Goal: Task Accomplishment & Management: Complete application form

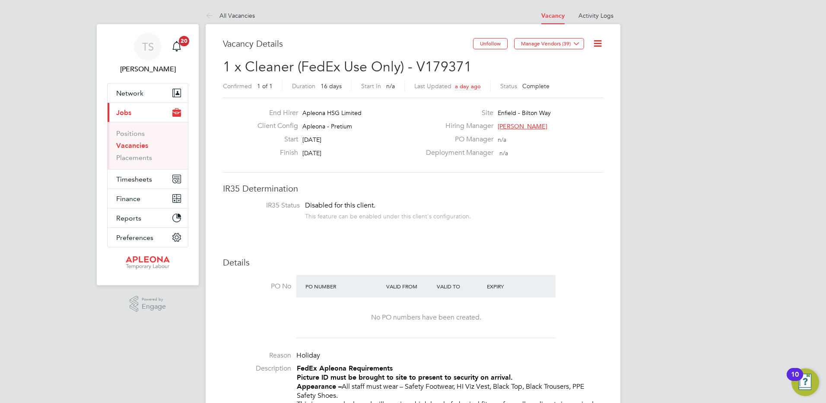
click at [135, 145] on link "Vacancies" at bounding box center [132, 145] width 32 height 8
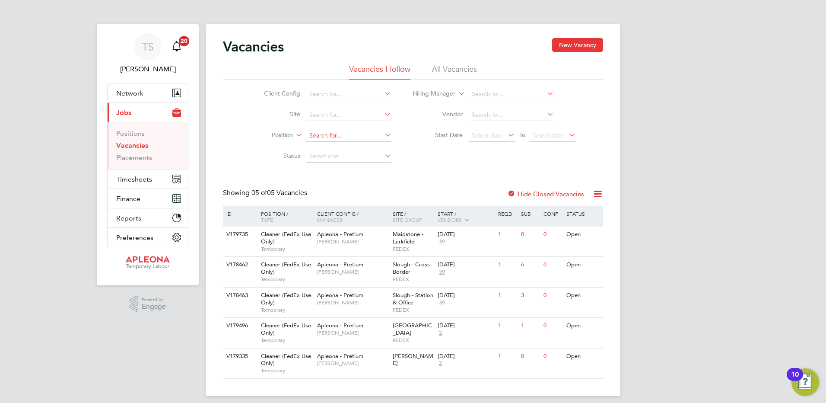
click at [317, 134] on input at bounding box center [348, 136] width 85 height 12
type input "Enfield"
drag, startPoint x: 332, startPoint y: 134, endPoint x: 208, endPoint y: 134, distance: 124.0
click at [208, 134] on div "Vacancies New Vacancy Vacancies I follow All Vacancies Client Config Site Posit…" at bounding box center [413, 210] width 415 height 372
click at [328, 112] on input at bounding box center [348, 115] width 85 height 12
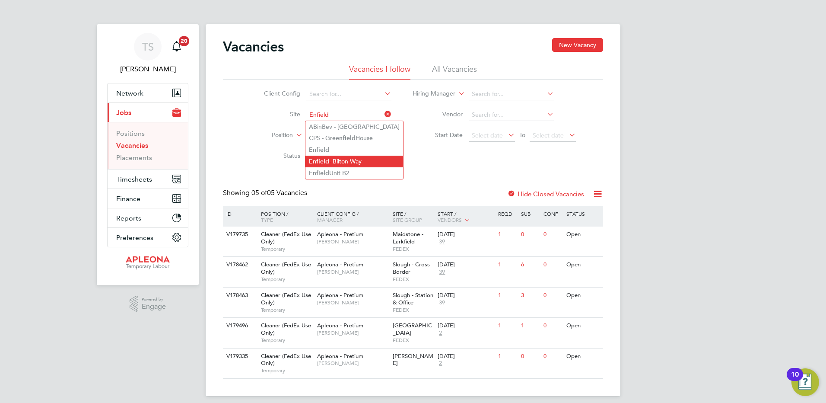
click at [327, 159] on b "Enfield" at bounding box center [319, 161] width 20 height 7
type input "Enfield - Bilton Way"
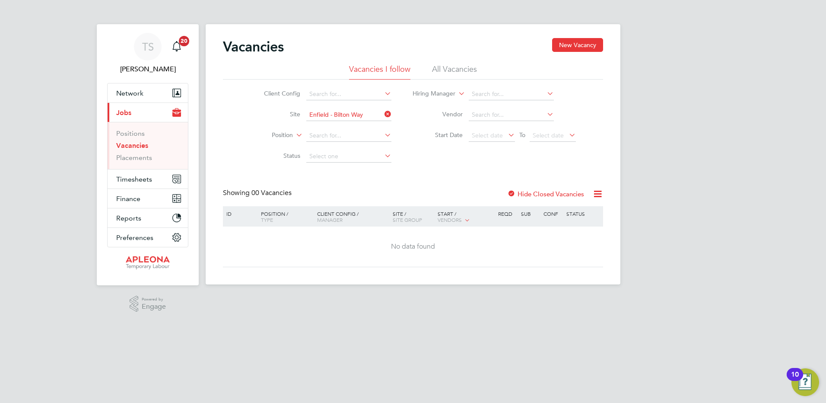
click at [545, 195] on label "Hide Closed Vacancies" at bounding box center [545, 194] width 77 height 8
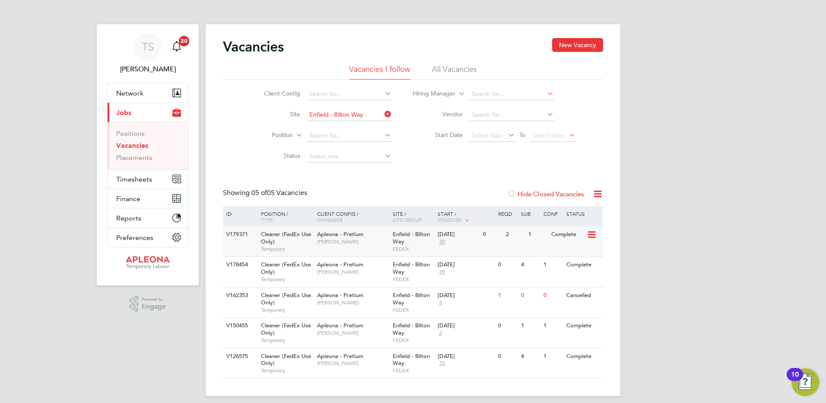
click at [405, 242] on div "Enfield - Bilton Way FEDEX" at bounding box center [413, 241] width 45 height 30
click at [129, 134] on link "Positions" at bounding box center [130, 133] width 29 height 8
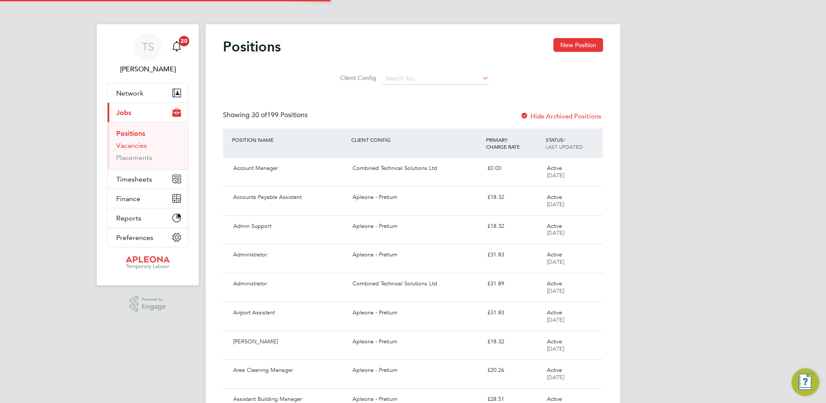
click at [127, 144] on link "Vacancies" at bounding box center [131, 145] width 31 height 8
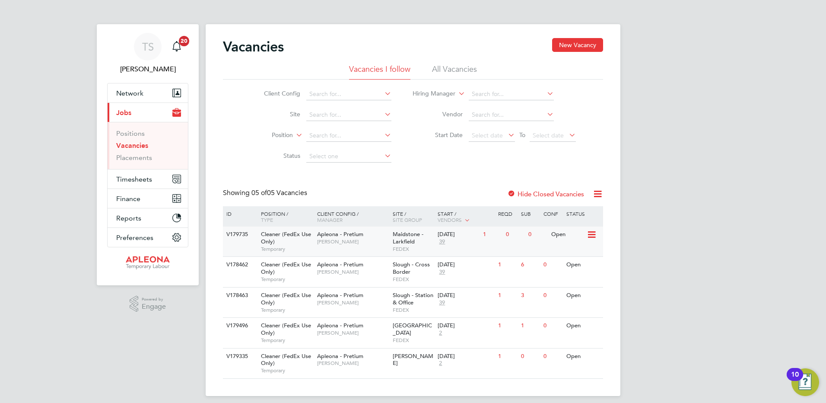
click at [427, 234] on div "Maidstone - Larkfield FEDEX" at bounding box center [413, 241] width 45 height 30
click at [330, 115] on input at bounding box center [348, 115] width 85 height 12
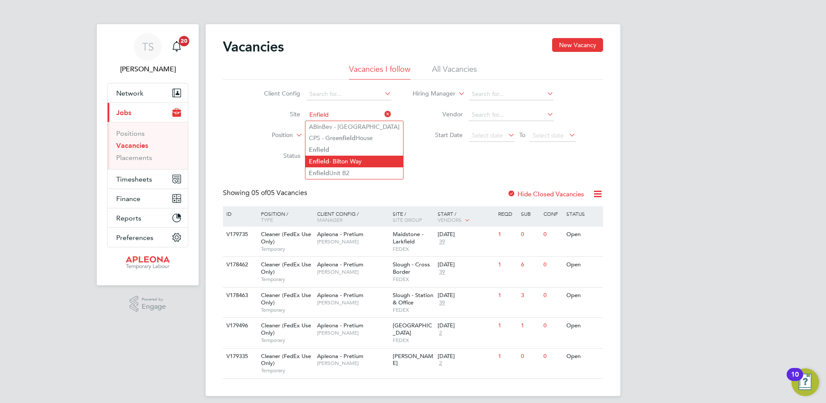
click at [338, 160] on li "Enfield - Bilton Way" at bounding box center [354, 162] width 98 height 12
type input "Enfield - Bilton Way"
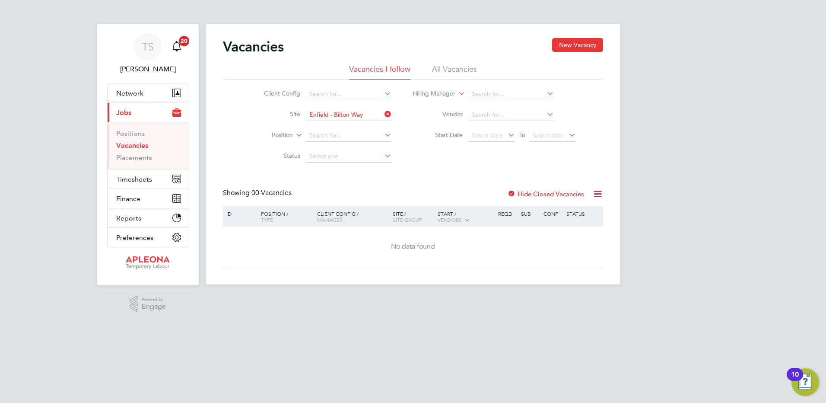
click at [551, 191] on label "Hide Closed Vacancies" at bounding box center [545, 194] width 77 height 8
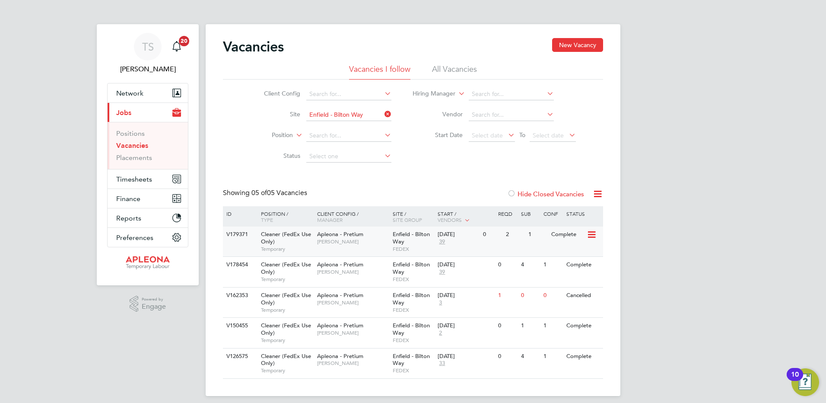
click at [398, 238] on span "Enfield - Bilton Way" at bounding box center [411, 237] width 37 height 15
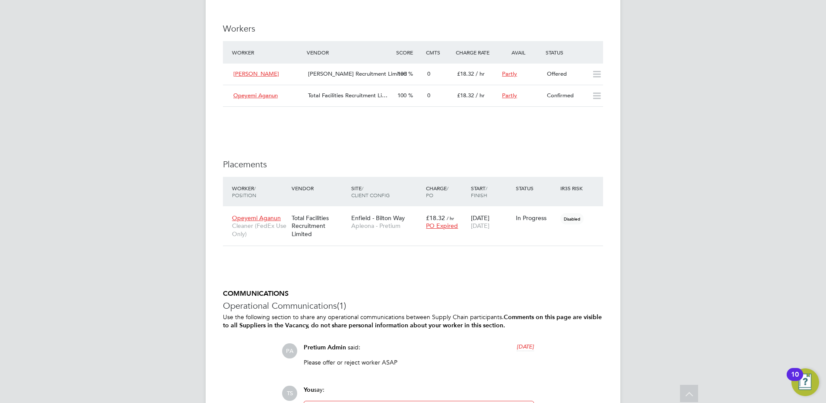
scroll to position [821, 0]
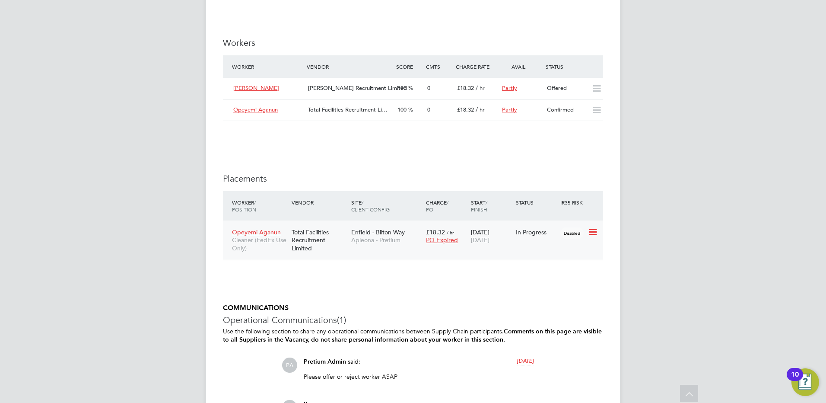
click at [588, 227] on icon at bounding box center [592, 232] width 9 height 10
click at [558, 309] on li "Abandon" at bounding box center [566, 310] width 61 height 12
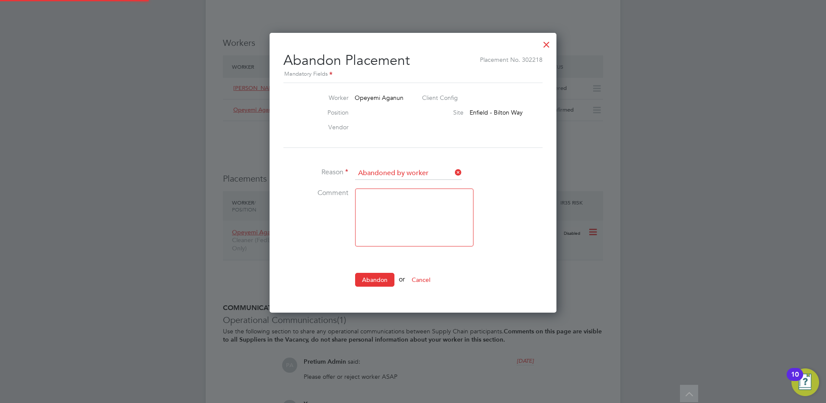
scroll to position [9, 107]
click at [394, 170] on input at bounding box center [408, 173] width 107 height 13
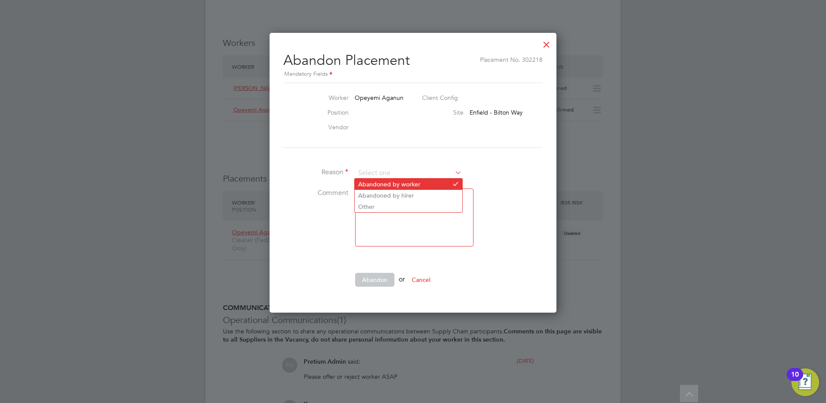
click at [409, 183] on li "Abandoned by worker" at bounding box center [409, 183] width 108 height 11
type input "Abandoned by worker"
click at [379, 279] on button "Abandon" at bounding box center [374, 280] width 39 height 14
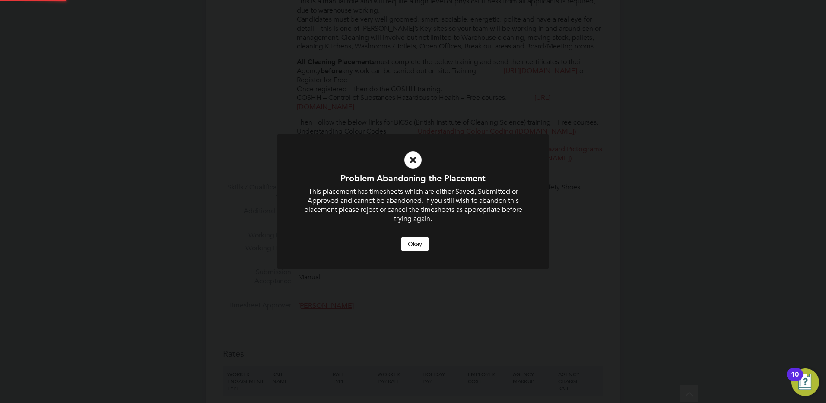
scroll to position [0, 0]
click at [409, 243] on button "Okay" at bounding box center [415, 244] width 28 height 14
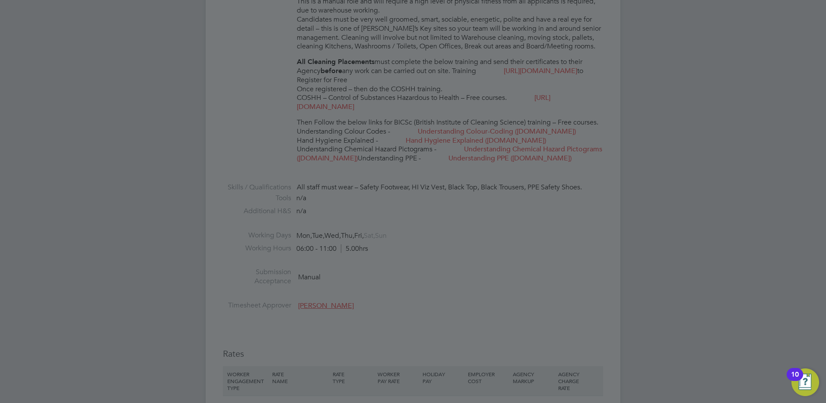
click at [495, 272] on div at bounding box center [413, 201] width 826 height 403
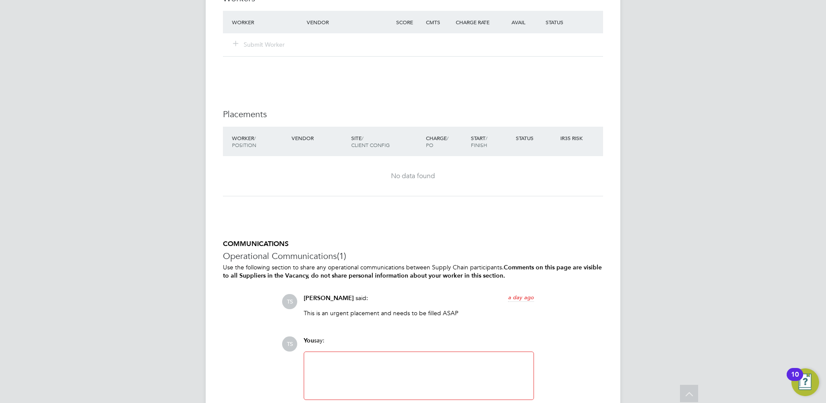
scroll to position [926, 0]
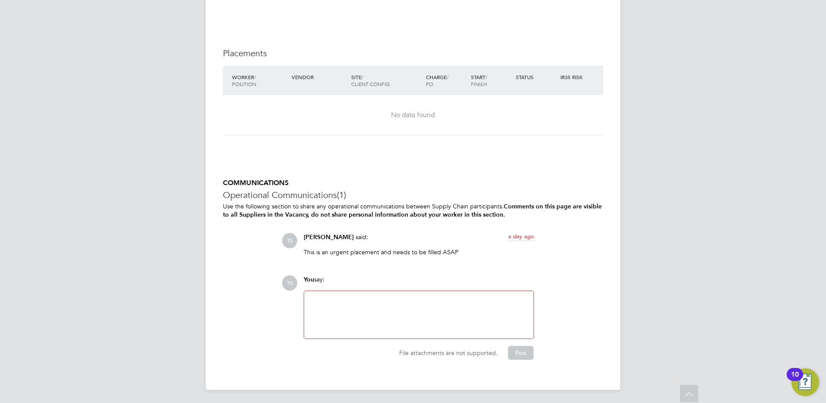
click at [346, 296] on div at bounding box center [418, 314] width 219 height 37
click at [525, 353] on button "Post" at bounding box center [520, 353] width 25 height 14
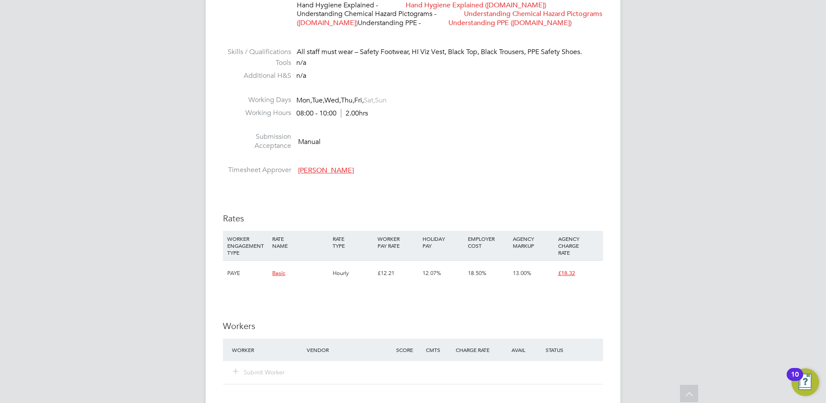
scroll to position [537, 0]
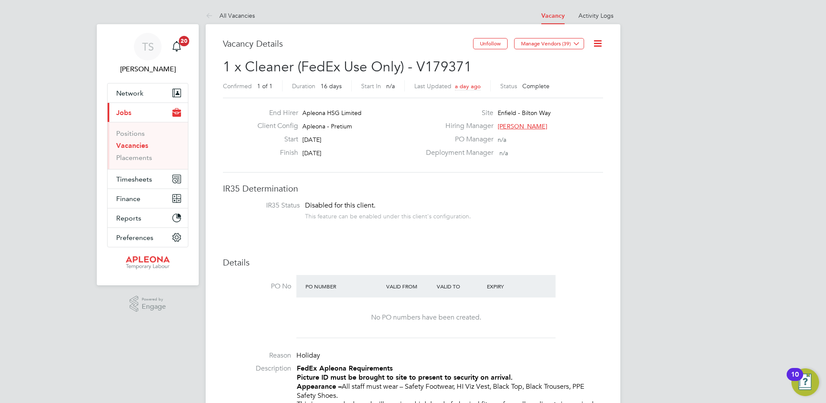
drag, startPoint x: 140, startPoint y: 143, endPoint x: 197, endPoint y: 140, distance: 56.7
click at [140, 143] on link "Vacancies" at bounding box center [132, 145] width 32 height 8
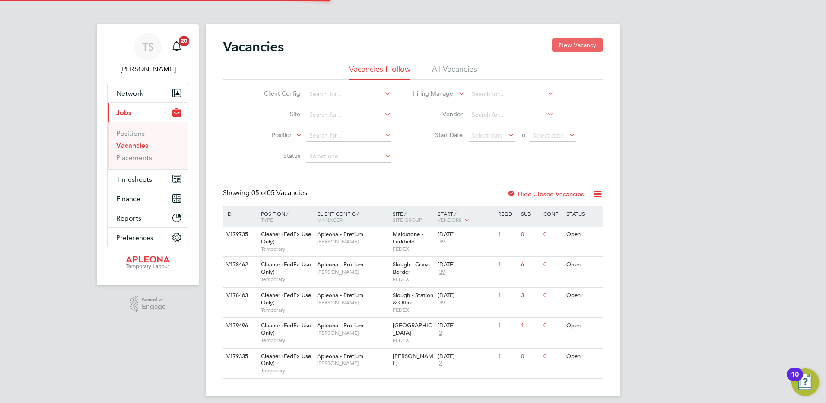
click at [584, 41] on button "New Vacancy" at bounding box center [577, 45] width 51 height 14
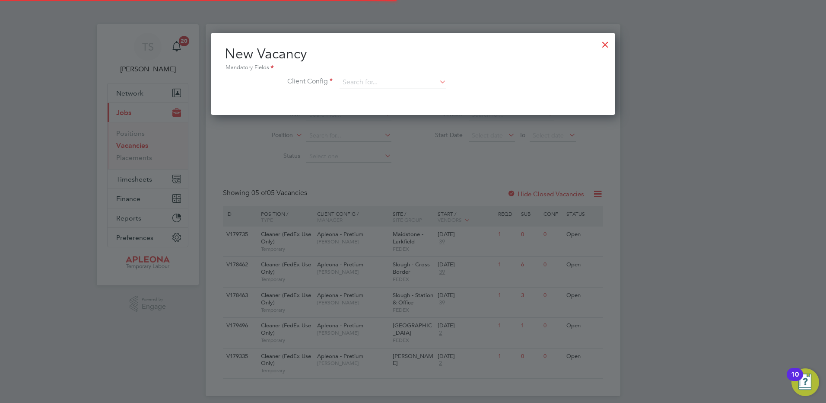
scroll to position [82, 405]
click at [357, 83] on input at bounding box center [393, 82] width 107 height 13
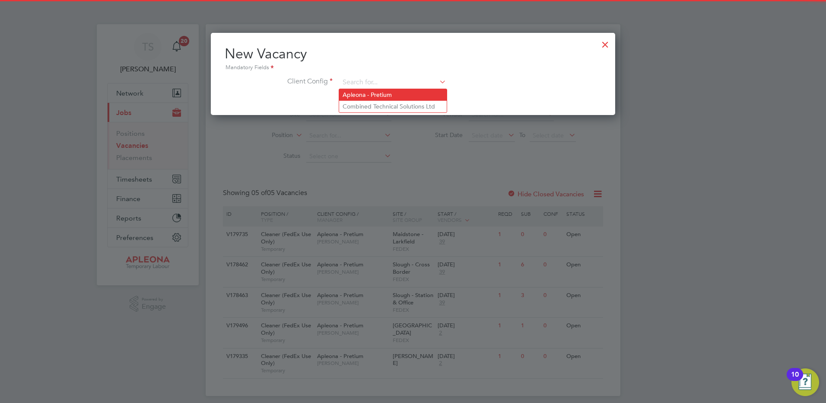
click at [359, 94] on li "Apleona - Pretium" at bounding box center [393, 95] width 108 height 12
type input "Apleona - Pretium"
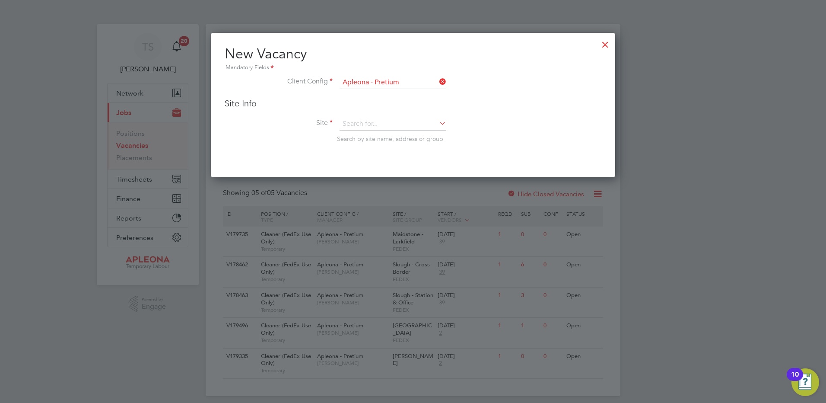
scroll to position [145, 405]
click at [353, 120] on input at bounding box center [393, 124] width 107 height 13
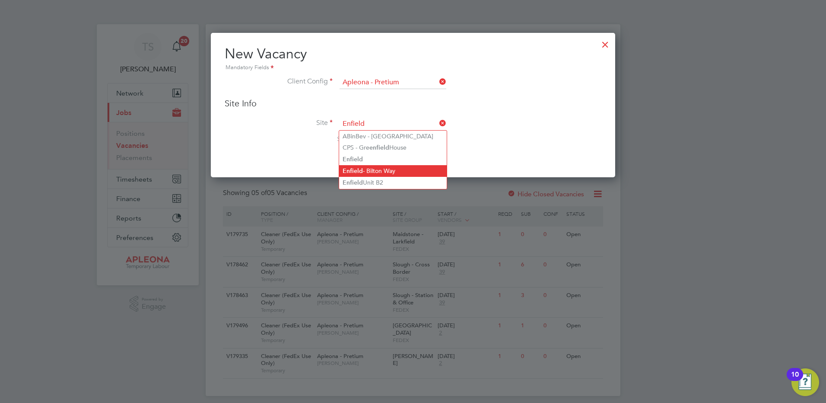
click at [368, 170] on li "Enfield - Bilton Way" at bounding box center [393, 171] width 108 height 12
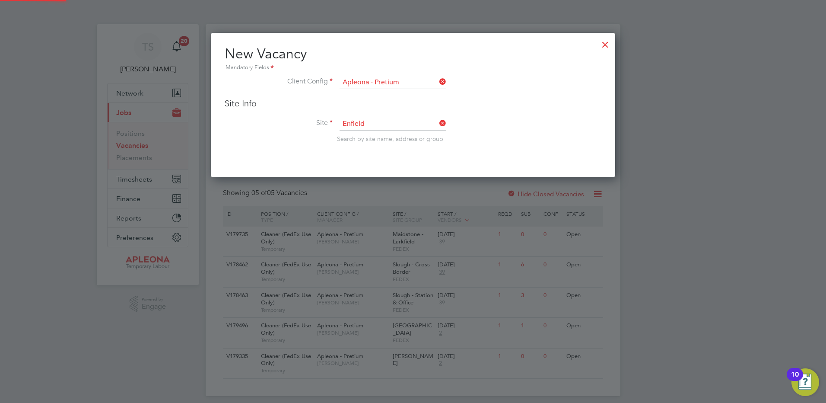
type input "Enfield - Bilton Way"
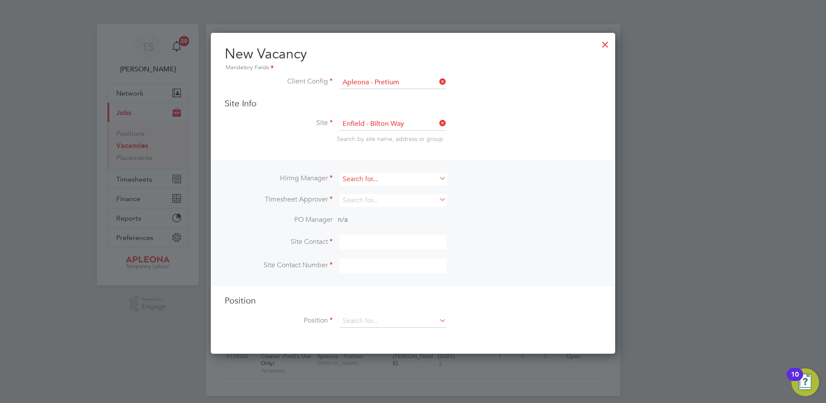
click at [358, 179] on input at bounding box center [393, 179] width 107 height 13
click at [357, 175] on input at bounding box center [393, 179] width 107 height 13
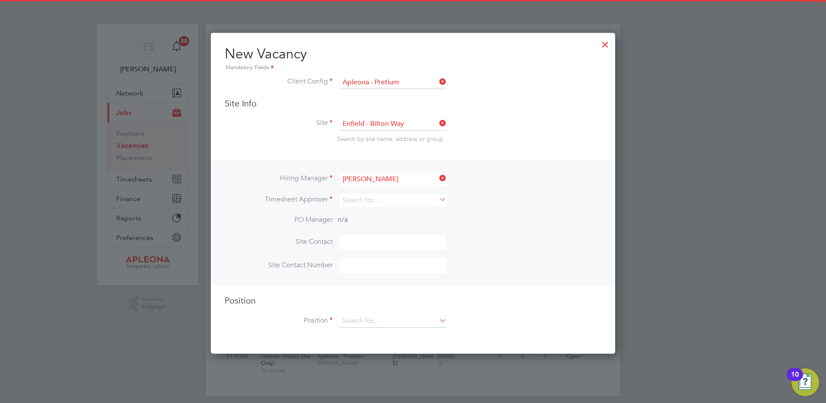
click at [354, 191] on b "Tracy" at bounding box center [368, 191] width 50 height 7
type input "[PERSON_NAME]"
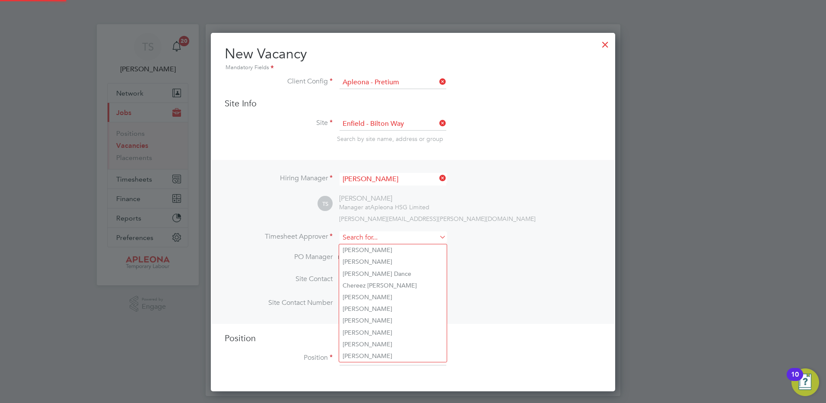
click at [344, 243] on input at bounding box center [393, 237] width 107 height 13
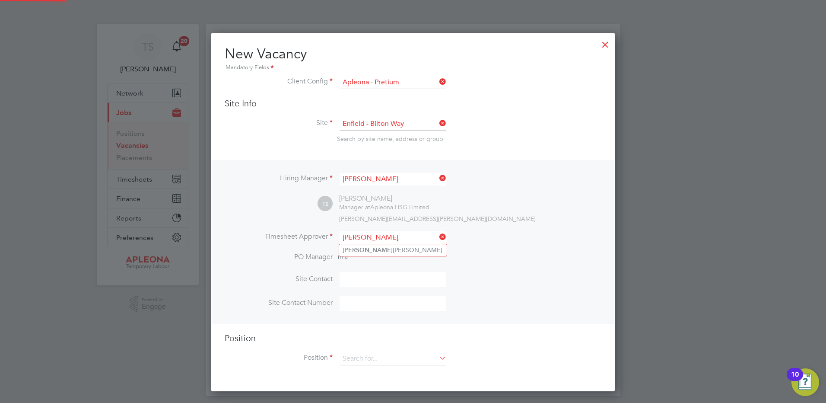
click at [350, 247] on b "Tracy" at bounding box center [368, 249] width 50 height 7
type input "[PERSON_NAME]"
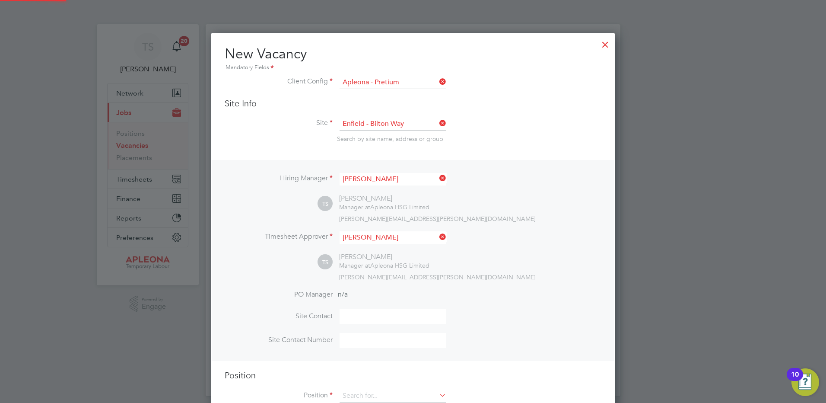
scroll to position [397, 405]
click at [355, 315] on input at bounding box center [393, 316] width 107 height 15
type input "Matt Keen"
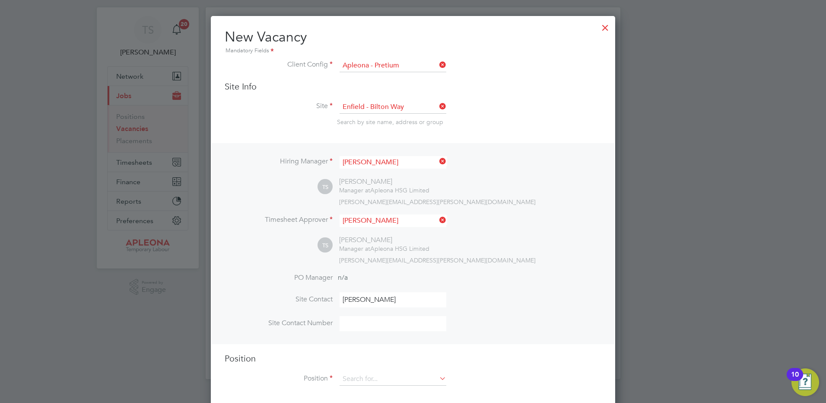
scroll to position [26, 0]
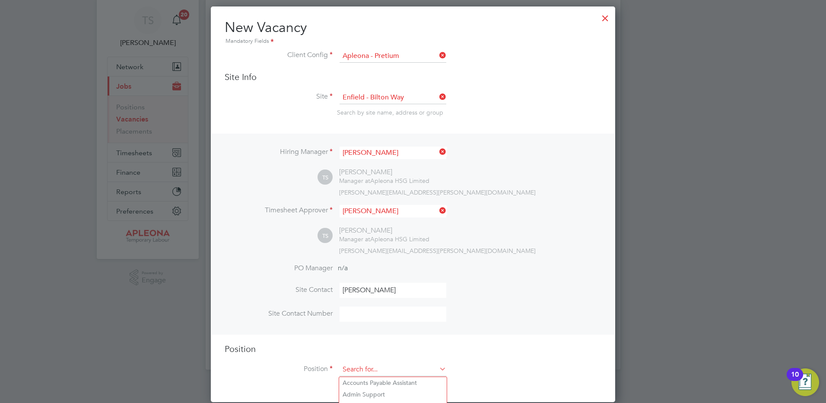
click at [365, 366] on input at bounding box center [393, 369] width 107 height 13
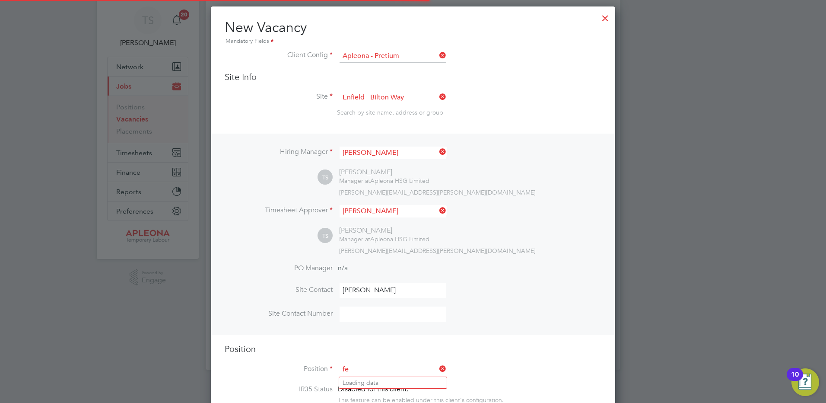
scroll to position [1242, 405]
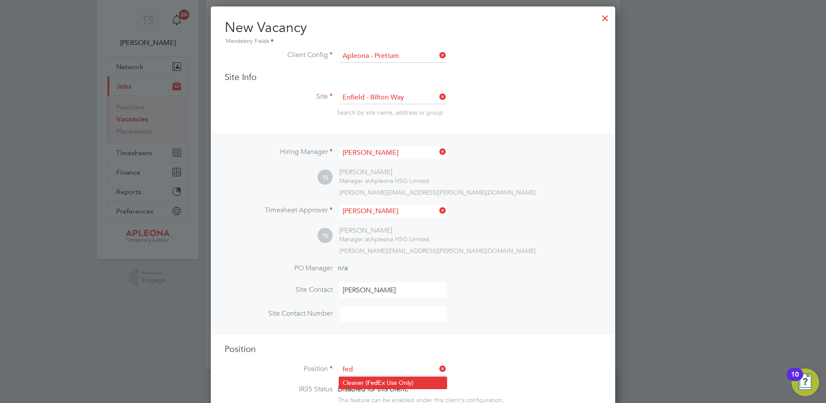
click at [360, 378] on li "Cleaner ( Fed Ex Use Only)" at bounding box center [393, 383] width 108 height 12
type input "Cleaner (FedEx Use Only)"
type textarea "**FedEx Apleona Requirements** **Picture ID must be brought to site to present …"
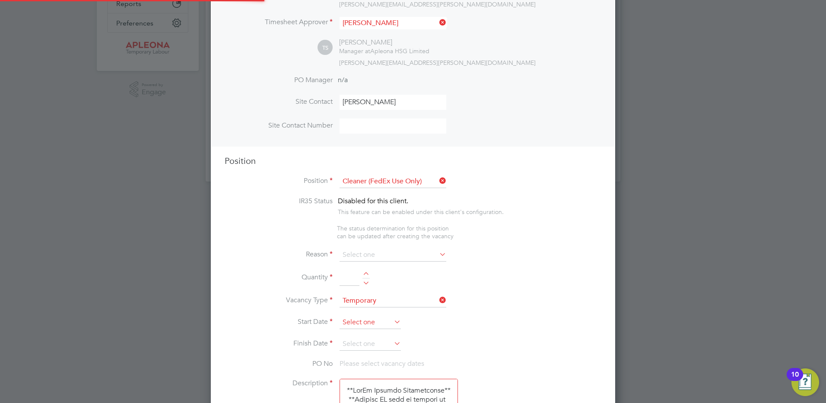
scroll to position [242, 0]
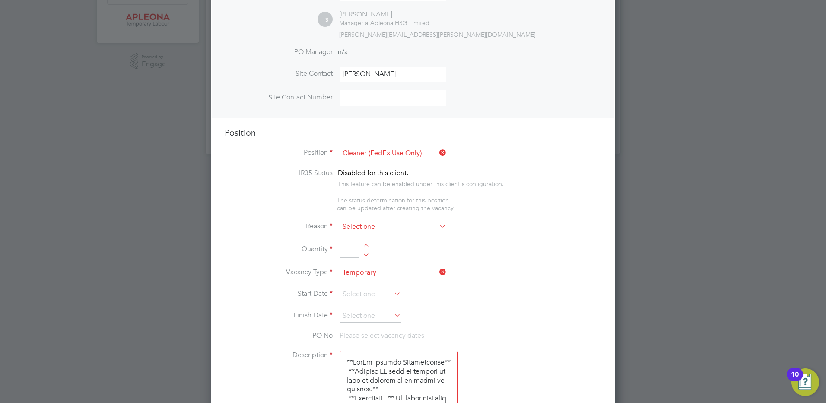
click at [344, 224] on input at bounding box center [393, 226] width 107 height 13
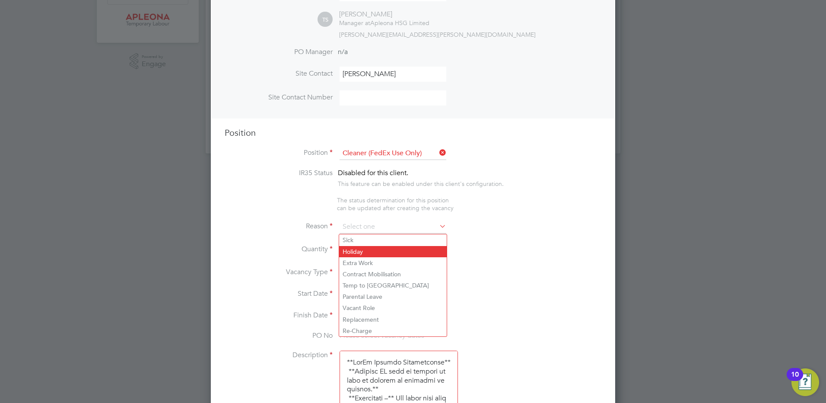
click at [357, 249] on li "Holiday" at bounding box center [393, 251] width 108 height 11
type input "Holiday"
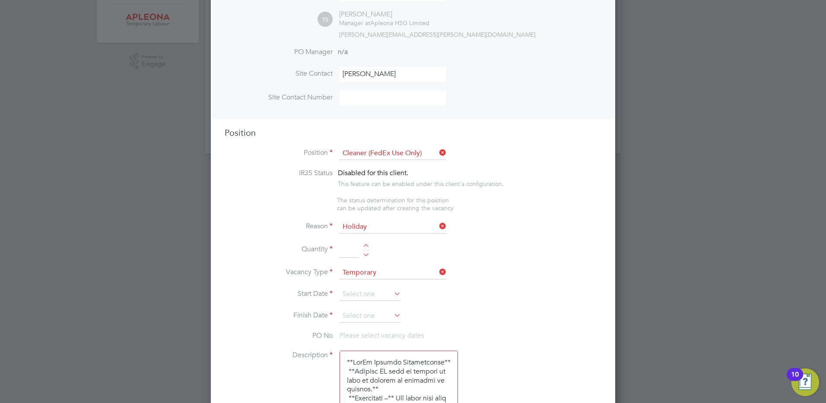
click at [366, 244] on li "Quantity" at bounding box center [413, 254] width 377 height 24
click at [366, 245] on div at bounding box center [366, 247] width 7 height 6
type input "1"
click at [355, 295] on input at bounding box center [370, 294] width 61 height 13
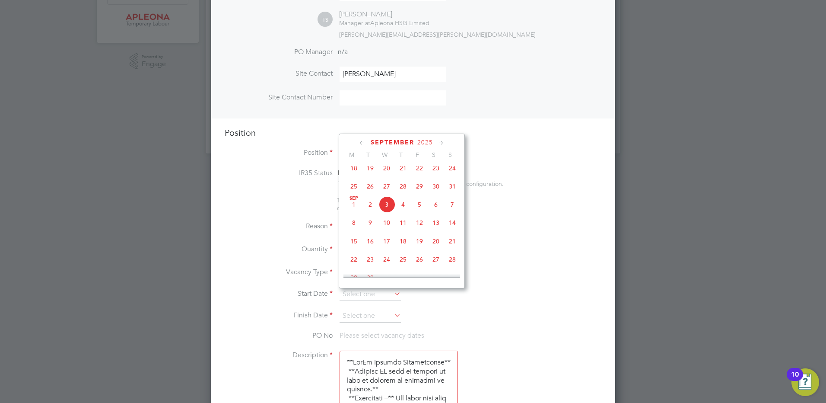
click at [404, 205] on span "4" at bounding box center [403, 204] width 16 height 16
type input "[DATE]"
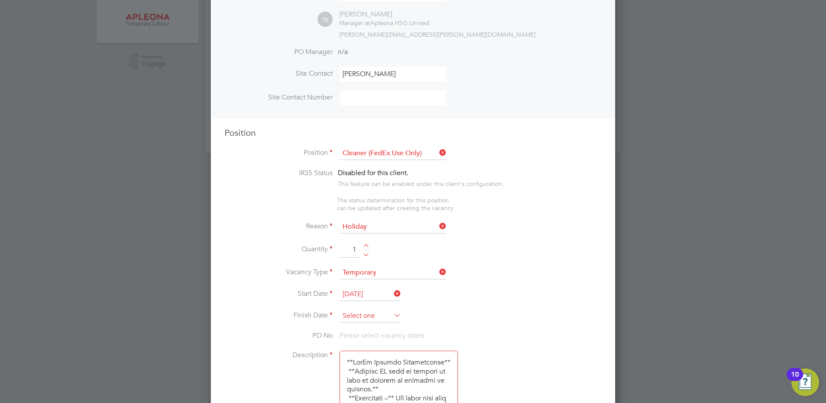
click at [366, 311] on input at bounding box center [370, 315] width 61 height 13
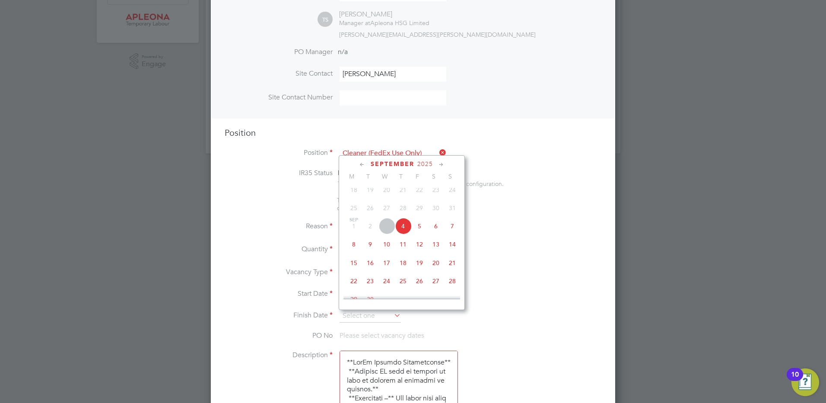
drag, startPoint x: 421, startPoint y: 249, endPoint x: 428, endPoint y: 255, distance: 9.5
click at [421, 248] on span "12" at bounding box center [419, 244] width 16 height 16
type input "[DATE]"
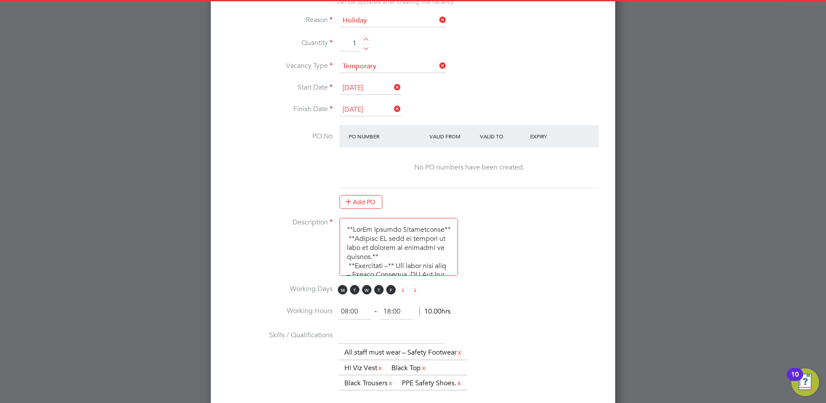
scroll to position [458, 0]
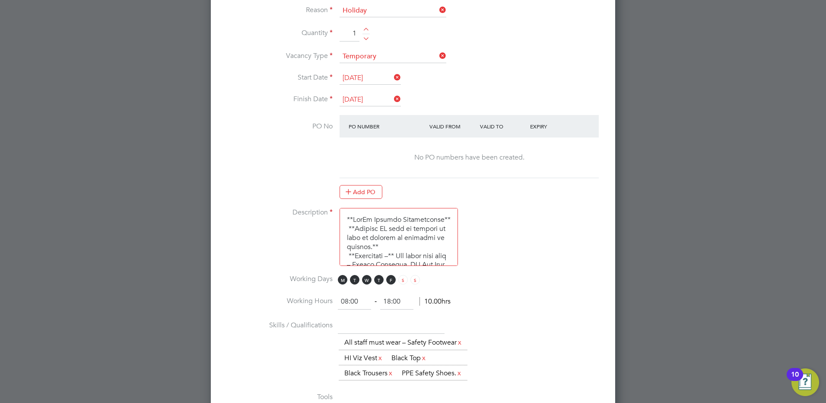
drag, startPoint x: 390, startPoint y: 302, endPoint x: 374, endPoint y: 302, distance: 16.4
click at [374, 302] on ng-form "08:00 ‐ 18:00 10.00hrs" at bounding box center [394, 301] width 113 height 9
type input "13:00"
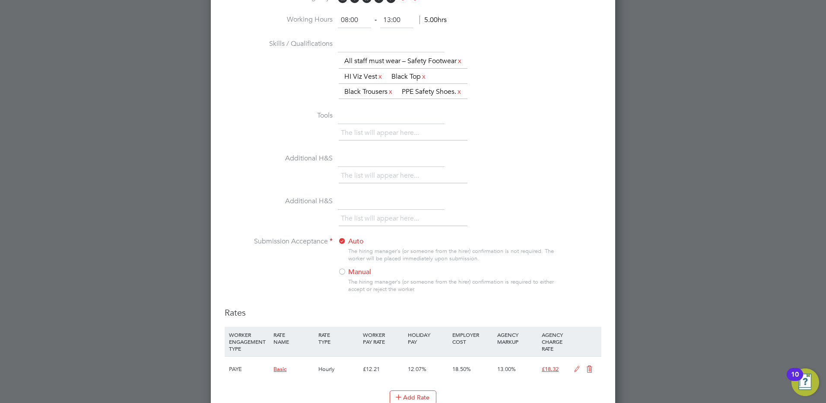
scroll to position [773, 0]
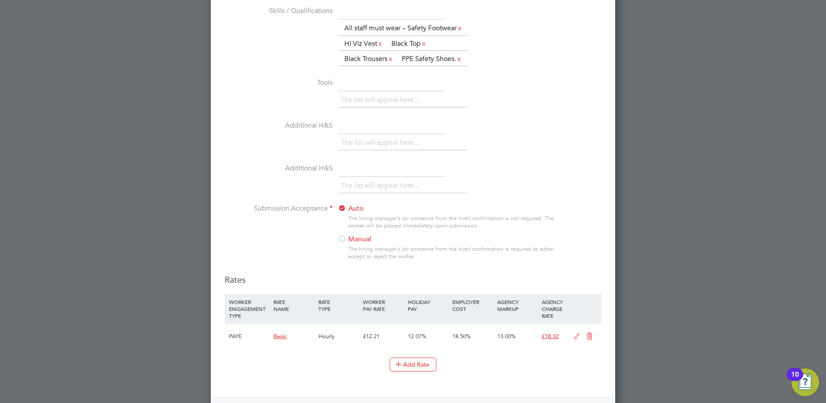
click at [340, 244] on div at bounding box center [342, 239] width 9 height 9
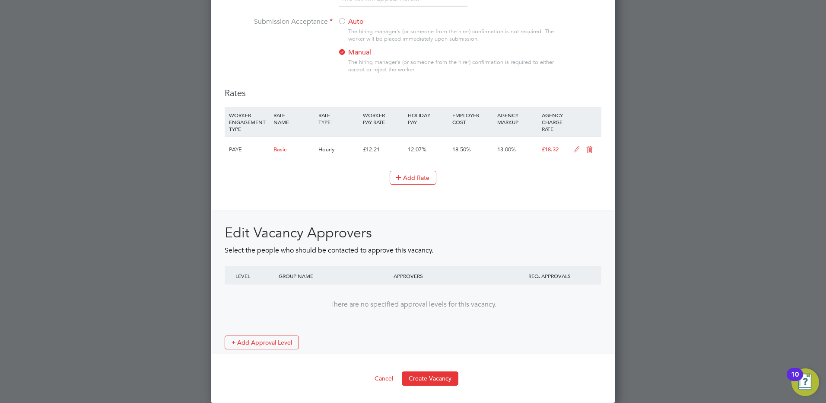
scroll to position [984, 0]
click at [439, 381] on button "Create Vacancy" at bounding box center [430, 378] width 57 height 14
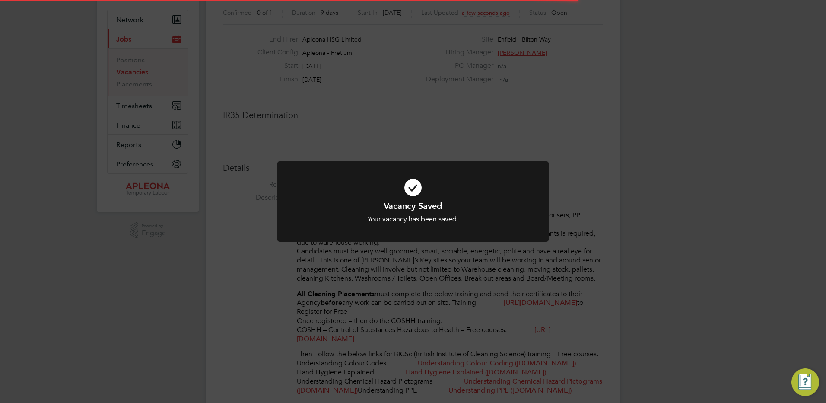
scroll to position [4, 4]
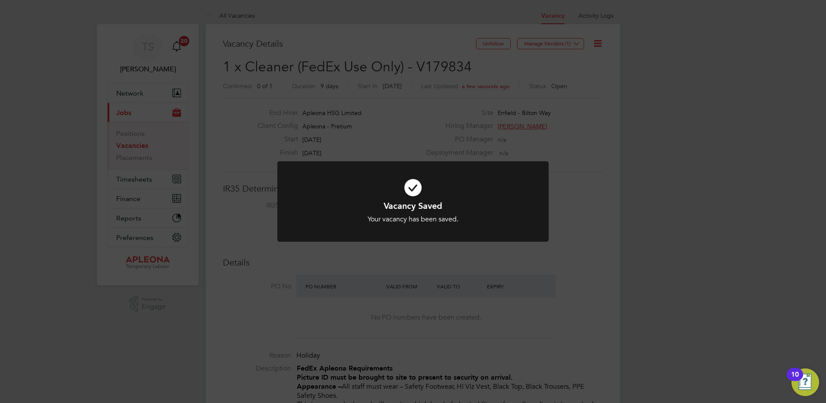
click at [576, 43] on div "Vacancy Saved Your vacancy has been saved. Cancel Okay" at bounding box center [413, 201] width 826 height 403
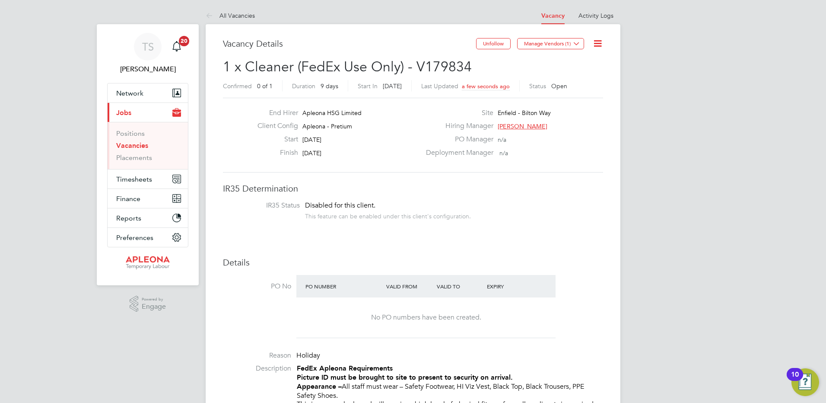
click at [576, 43] on icon at bounding box center [576, 43] width 6 height 6
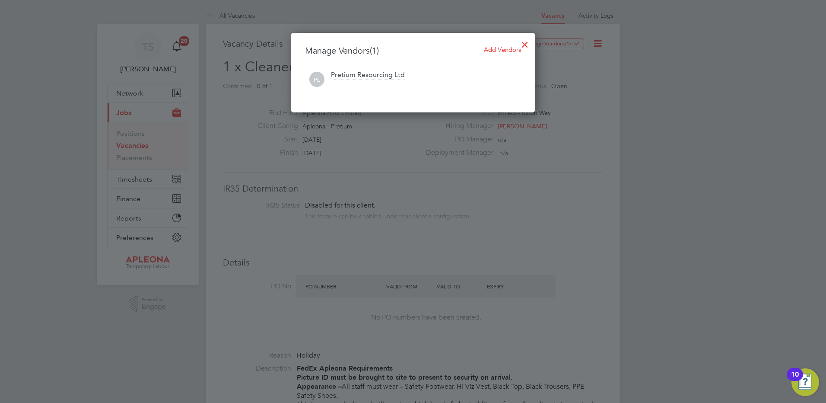
click at [363, 74] on div "Pretium Resourcing Ltd" at bounding box center [368, 75] width 74 height 10
click at [498, 48] on span "Add Vendors" at bounding box center [502, 49] width 37 height 8
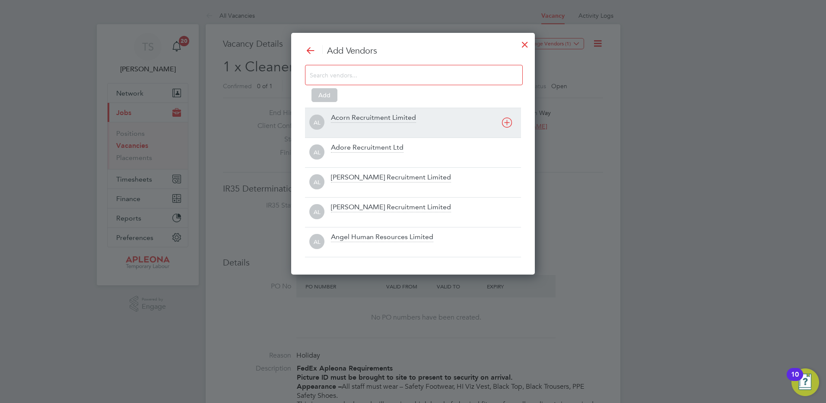
click at [345, 120] on div "Acorn Recruitment Limited" at bounding box center [373, 118] width 85 height 10
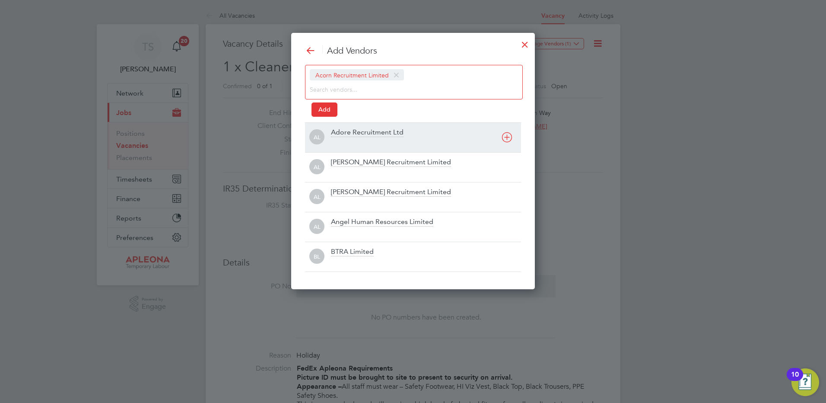
click at [348, 136] on div "Adore Recruitment Ltd" at bounding box center [367, 133] width 73 height 10
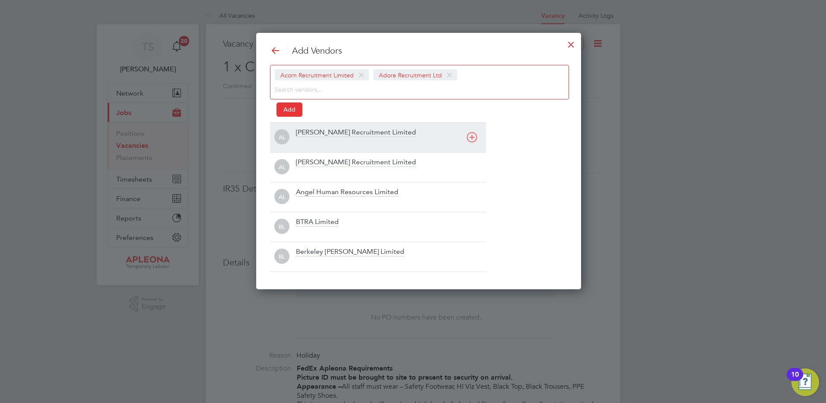
click at [319, 137] on div "Alex Young Recruitment Limited" at bounding box center [356, 133] width 120 height 10
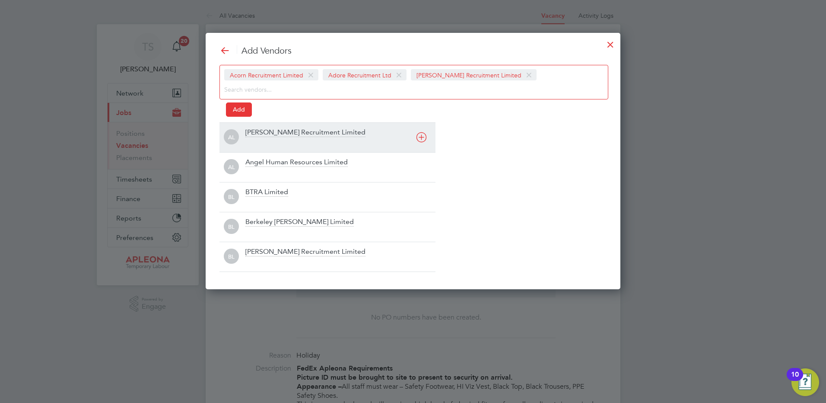
click at [267, 134] on div "Alice Rose Recruitment Limited" at bounding box center [305, 133] width 120 height 10
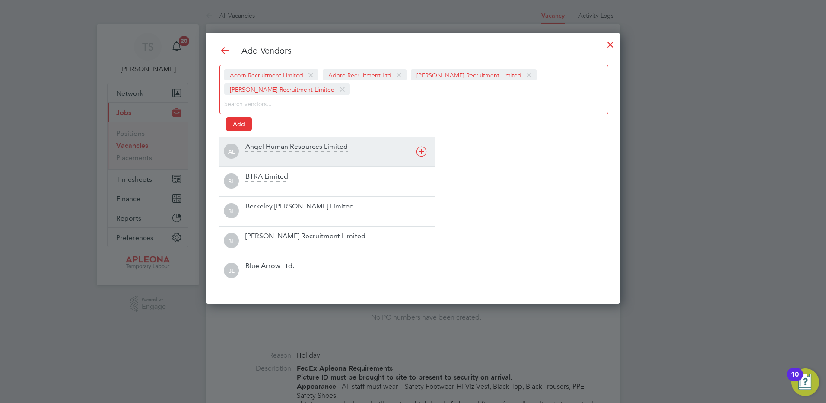
click at [251, 148] on div "Angel Human Resources Limited" at bounding box center [296, 147] width 102 height 10
click at [255, 146] on div "BTRA Limited" at bounding box center [266, 147] width 43 height 10
click at [255, 150] on div "Berkeley Scott Limited" at bounding box center [299, 147] width 108 height 10
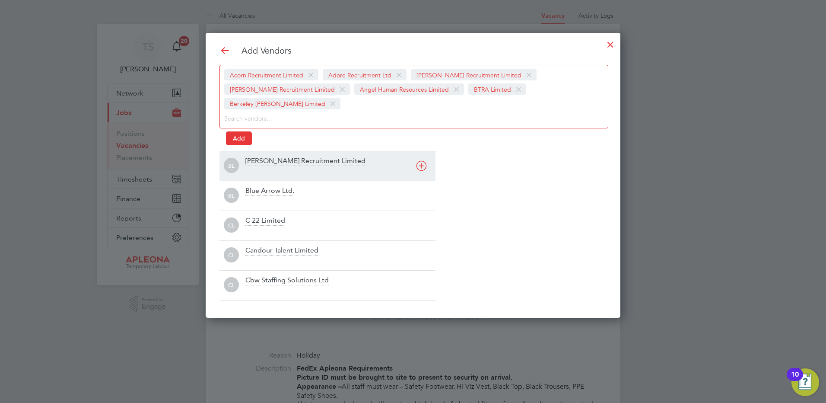
click at [255, 156] on div "Berry Recruitment Limited" at bounding box center [305, 161] width 120 height 10
click at [253, 164] on div "Blue Arrow Ltd." at bounding box center [269, 161] width 49 height 10
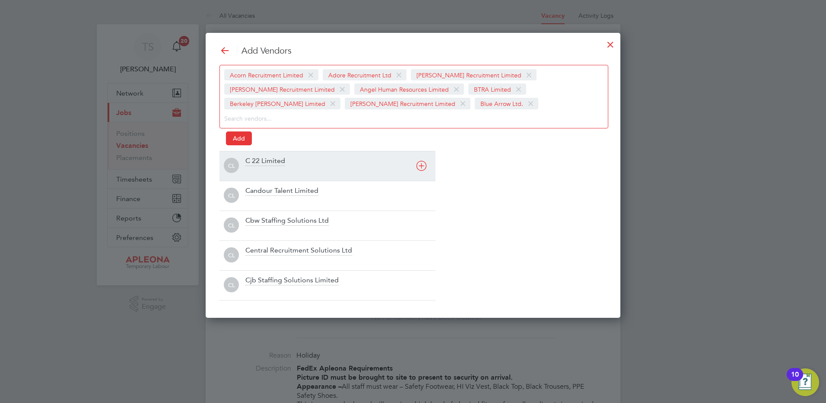
click at [252, 165] on div "C 22 Limited" at bounding box center [265, 161] width 40 height 10
click at [252, 169] on div at bounding box center [340, 171] width 190 height 9
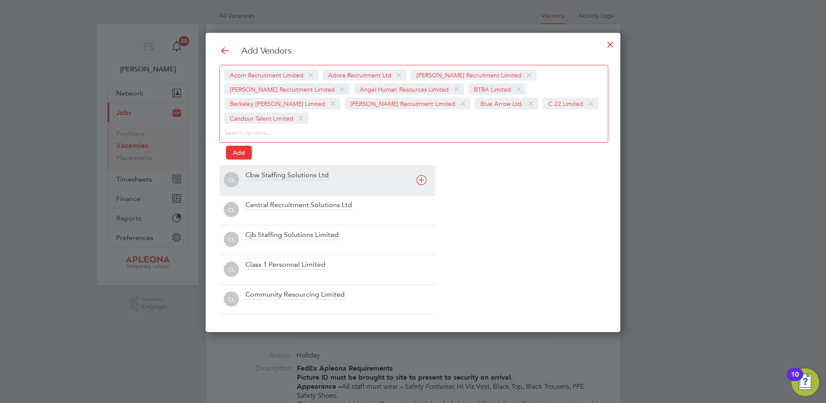
click at [253, 171] on div "Cbw Staffing Solutions Ltd" at bounding box center [340, 180] width 190 height 19
drag, startPoint x: 245, startPoint y: 180, endPoint x: 251, endPoint y: 180, distance: 6.5
click at [248, 180] on div "CL Central Recruitment Solutions Ltd" at bounding box center [328, 180] width 216 height 19
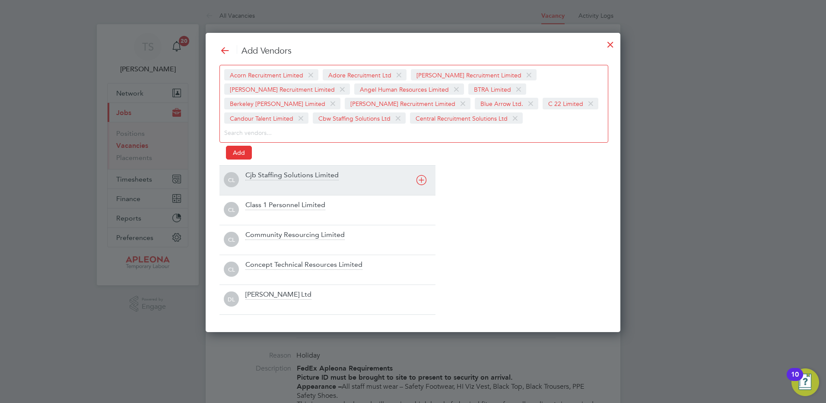
click at [255, 179] on div "Cjb Staffing Solutions Limited" at bounding box center [291, 176] width 93 height 10
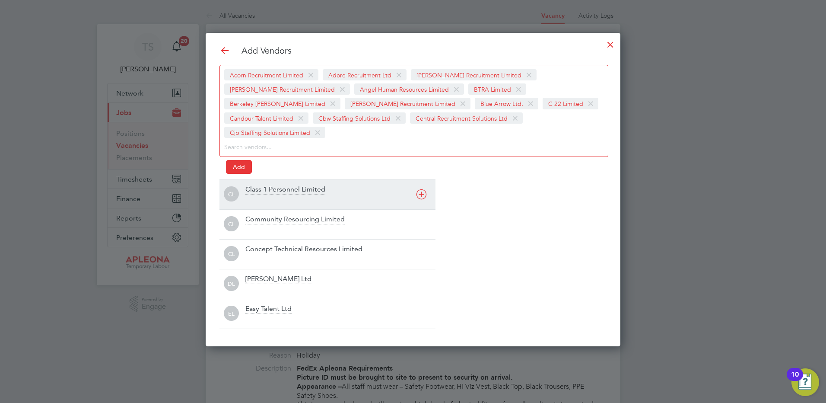
click at [255, 185] on div "Class 1 Personnel Limited" at bounding box center [285, 190] width 80 height 10
click at [263, 193] on div "Community Resourcing Limited" at bounding box center [294, 190] width 99 height 10
click at [261, 193] on div "Concept Technical Resources Limited" at bounding box center [303, 190] width 117 height 10
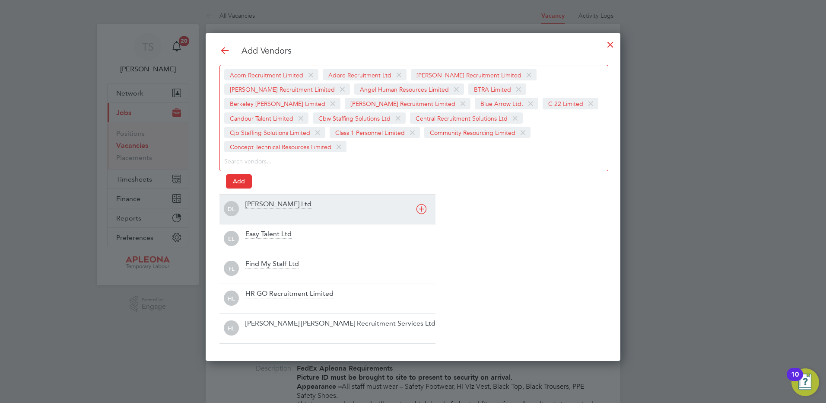
click at [261, 200] on div "Daniel Owen Ltd" at bounding box center [278, 205] width 66 height 10
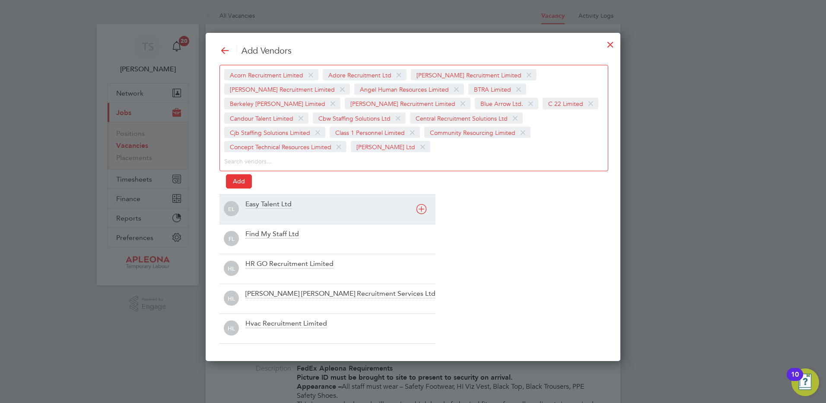
click at [259, 206] on div "Easy Talent Ltd" at bounding box center [268, 205] width 46 height 10
click at [255, 206] on div "Find My Staff Ltd" at bounding box center [272, 205] width 54 height 10
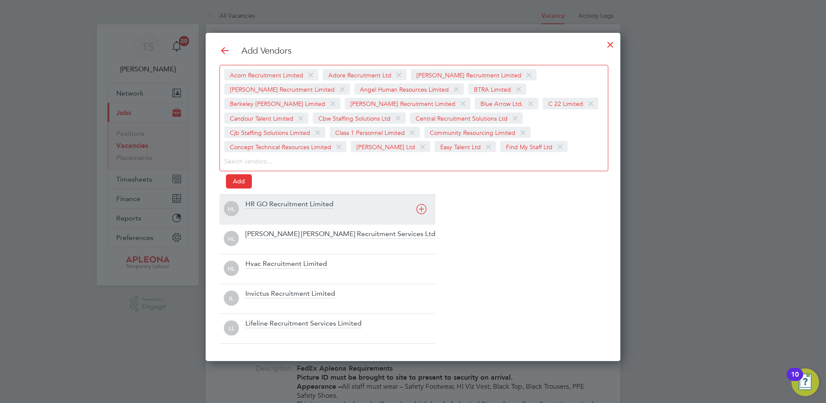
click at [255, 206] on div "HR GO Recruitment Limited" at bounding box center [289, 205] width 88 height 10
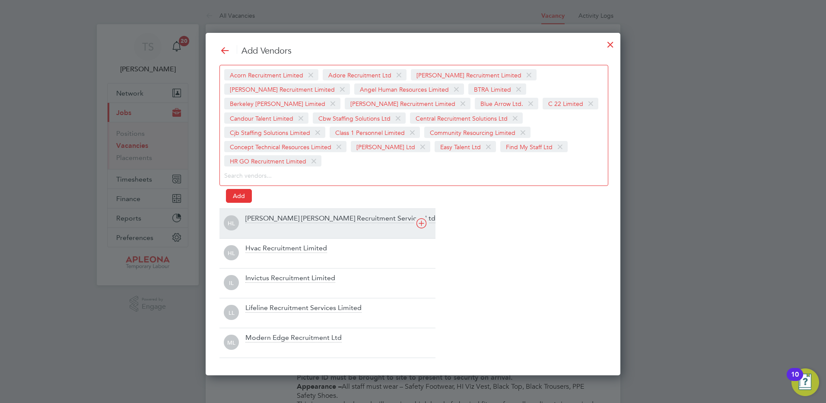
click at [253, 214] on div "Hamilton Rowe Recruitment Services Ltd" at bounding box center [340, 219] width 190 height 10
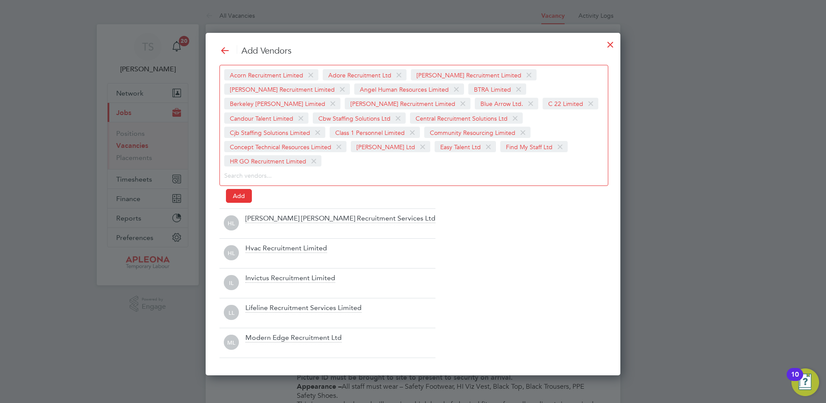
click at [251, 206] on div "Add Vendors Acorn Recruitment Limited Adore Recruitment Ltd Alex Young Recruitm…" at bounding box center [413, 201] width 387 height 313
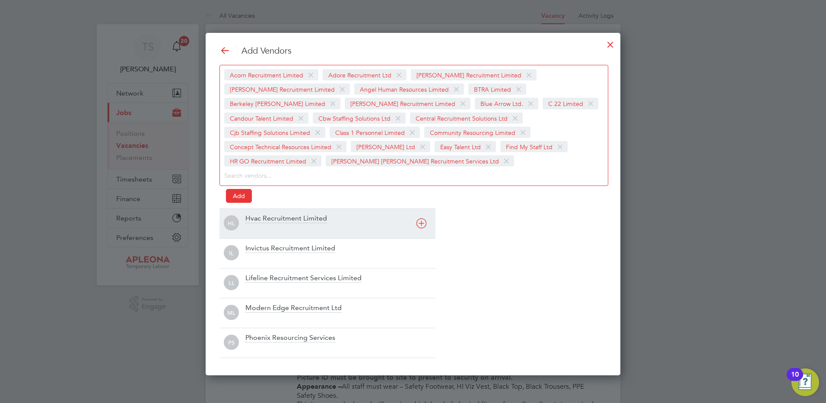
click at [251, 218] on div "Hvac Recruitment Limited" at bounding box center [286, 219] width 82 height 10
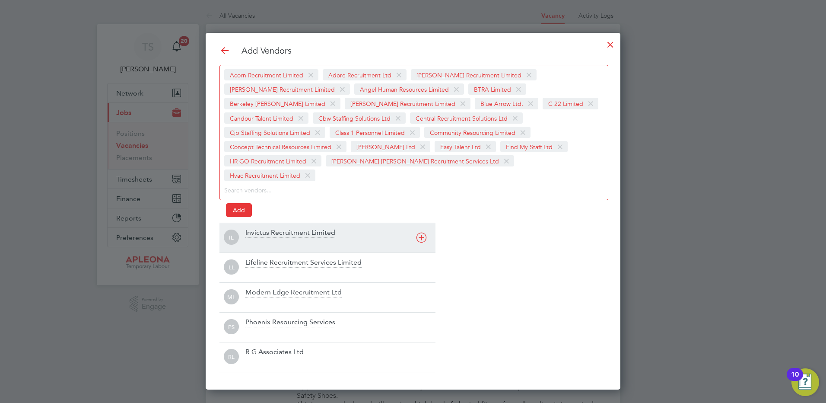
click at [251, 228] on div "Invictus Recruitment Limited" at bounding box center [290, 233] width 90 height 10
click at [251, 228] on div "Lifeline Recruitment Services Limited" at bounding box center [303, 233] width 116 height 10
click at [251, 234] on div "Modern Edge Recruitment Ltd" at bounding box center [293, 233] width 96 height 10
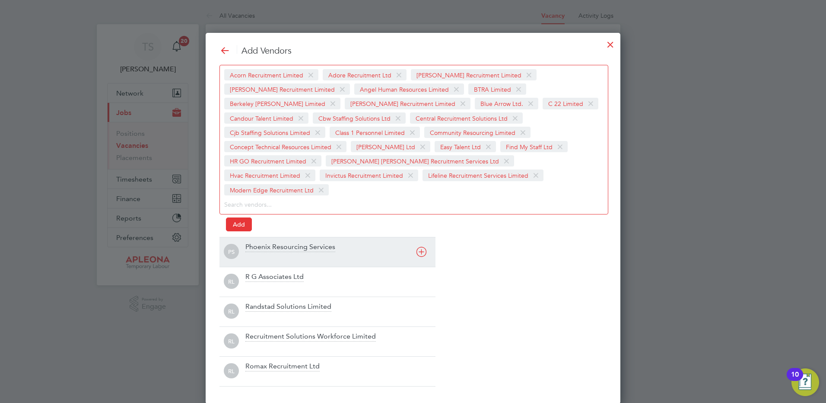
click at [251, 242] on div "Phoenix Resourcing Services" at bounding box center [290, 247] width 90 height 10
click at [251, 242] on div "R G Associates Ltd" at bounding box center [274, 247] width 58 height 10
click at [258, 246] on div "Randstad Solutions Limited" at bounding box center [288, 247] width 86 height 10
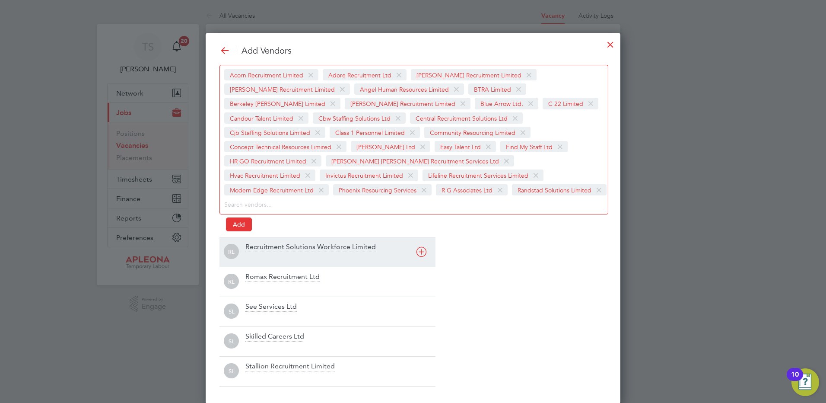
click at [258, 246] on div "Recruitment Solutions Workforce Limited" at bounding box center [310, 247] width 130 height 10
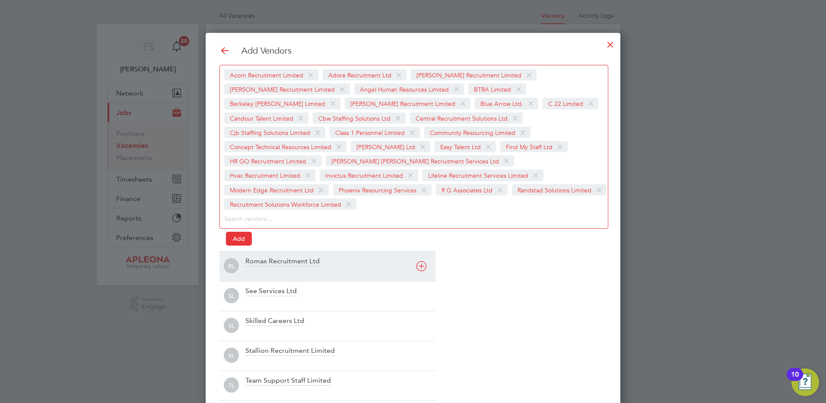
click at [262, 257] on div "Romax Recruitment Ltd" at bounding box center [282, 262] width 74 height 10
click at [249, 279] on div "SL See Services Ltd" at bounding box center [328, 266] width 216 height 30
click at [253, 265] on div "Skilled Careers Ltd" at bounding box center [274, 262] width 59 height 10
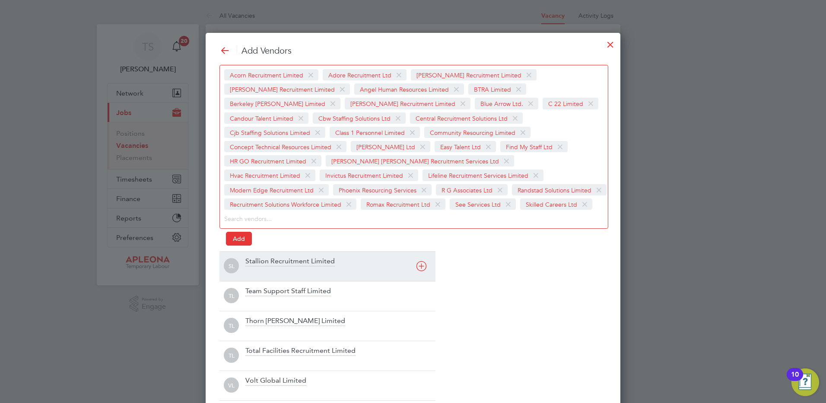
click at [253, 265] on div "Stallion Recruitment Limited" at bounding box center [289, 262] width 89 height 10
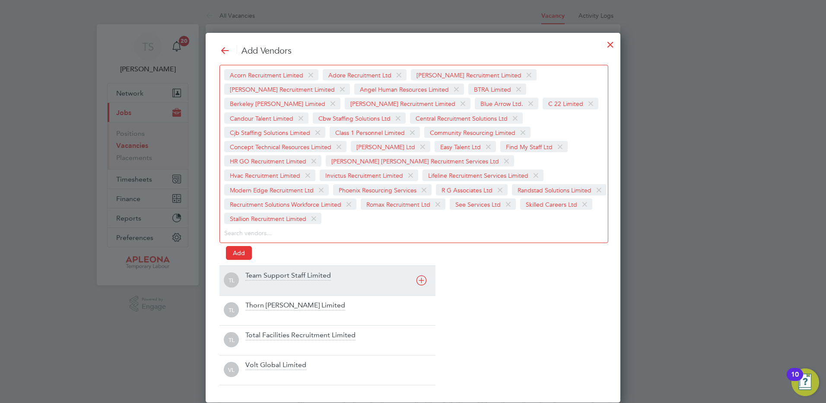
click at [253, 271] on div "Team Support Staff Limited" at bounding box center [288, 276] width 86 height 10
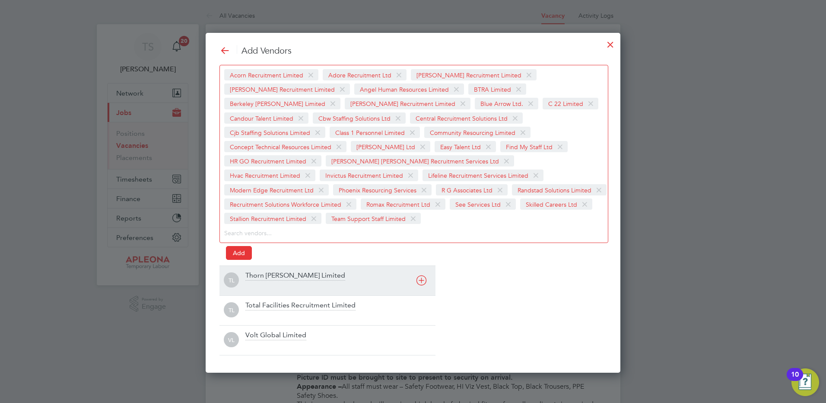
click at [260, 274] on div "Thorn Baker Limited" at bounding box center [295, 276] width 100 height 10
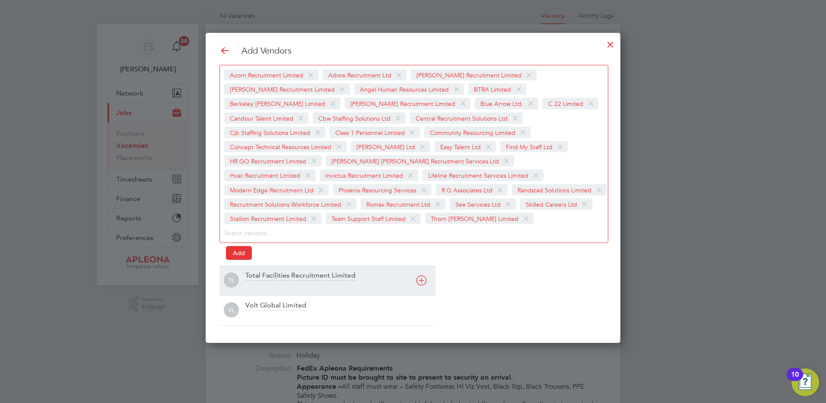
click at [259, 274] on div "Total Facilities Recruitment Limited" at bounding box center [300, 276] width 110 height 10
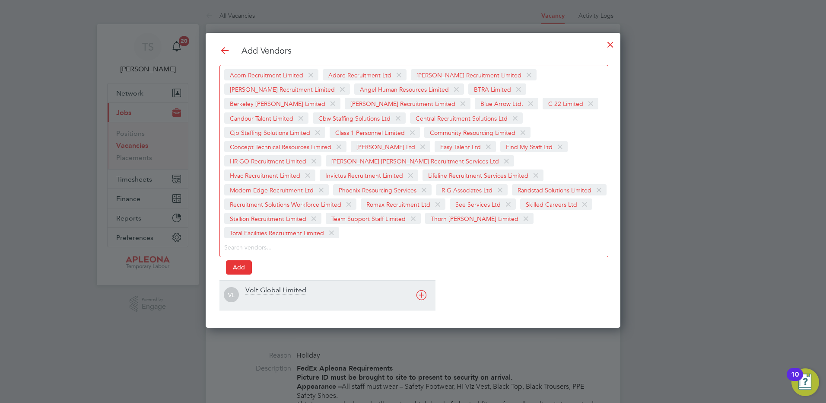
click at [259, 286] on div "Volt Global Limited" at bounding box center [275, 291] width 61 height 10
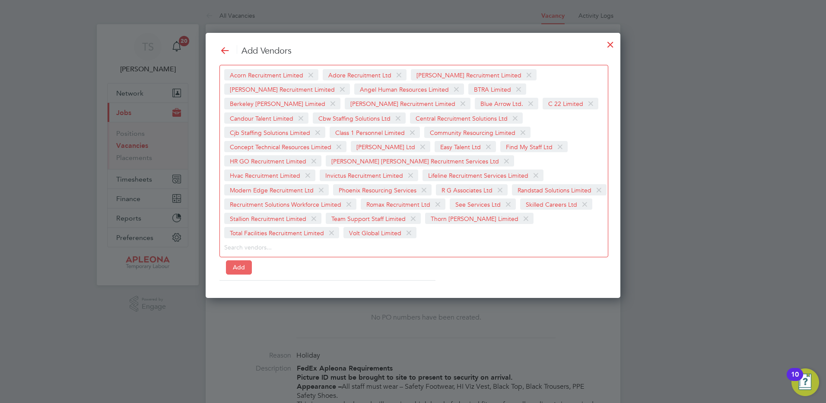
click at [238, 260] on button "Add" at bounding box center [239, 267] width 26 height 14
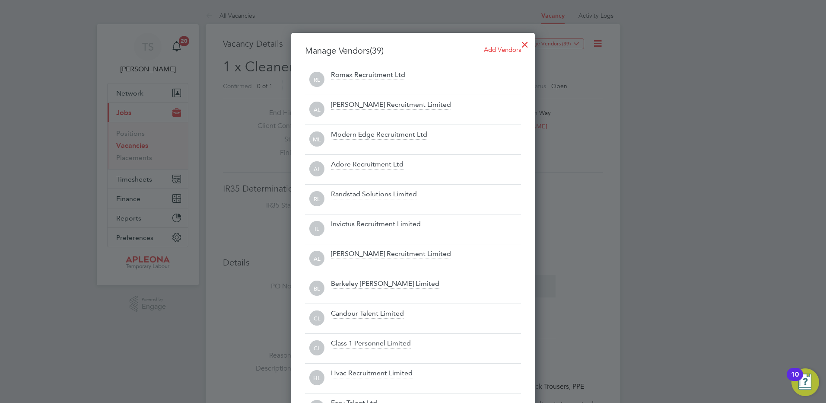
click at [528, 40] on div at bounding box center [525, 43] width 16 height 16
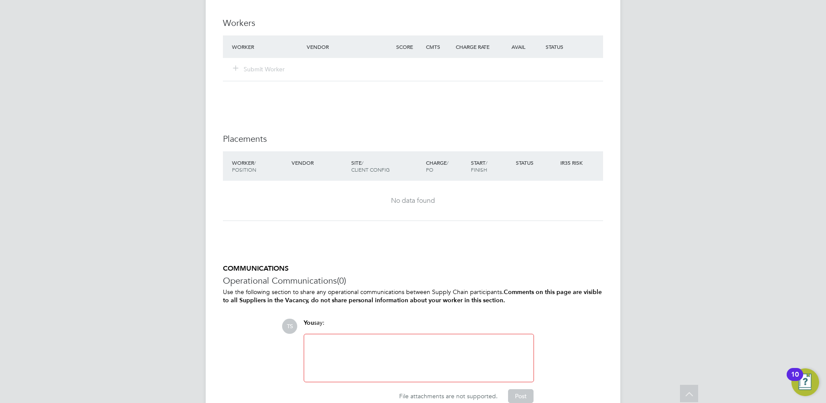
drag, startPoint x: 381, startPoint y: 352, endPoint x: 375, endPoint y: 350, distance: 6.3
click at [381, 352] on div at bounding box center [418, 357] width 219 height 37
click at [521, 392] on button "Post" at bounding box center [520, 396] width 25 height 14
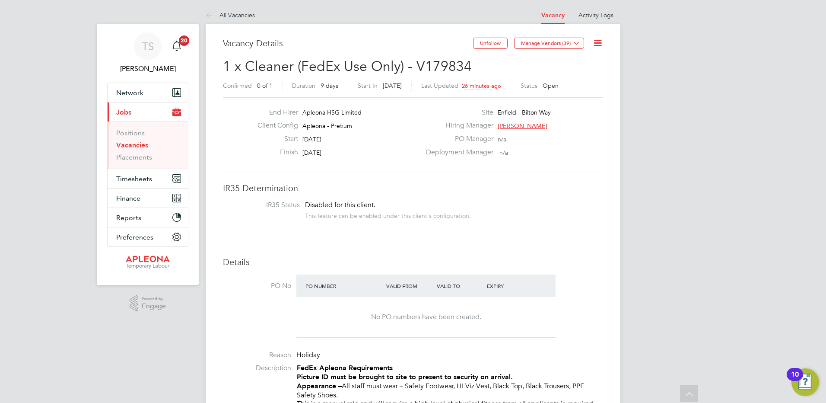
scroll to position [0, 0]
click at [578, 42] on icon at bounding box center [576, 43] width 6 height 6
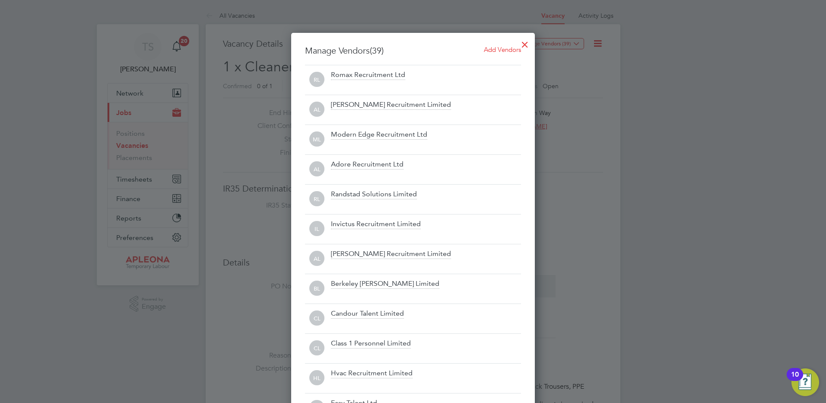
click at [522, 45] on div at bounding box center [525, 43] width 16 height 16
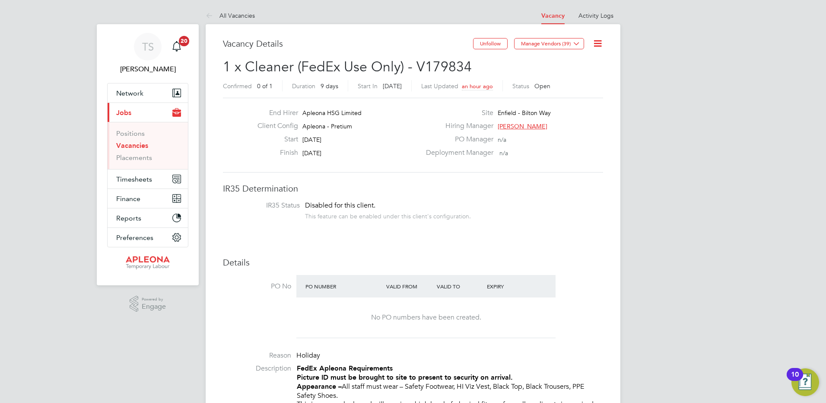
click at [129, 148] on link "Vacancies" at bounding box center [132, 145] width 32 height 8
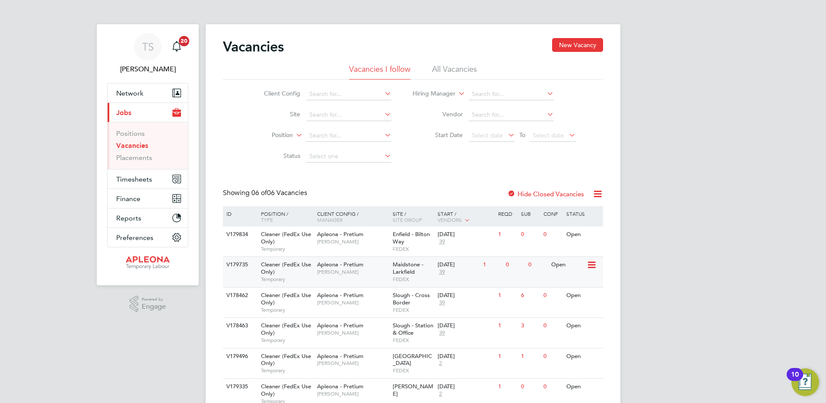
click at [393, 264] on span "Maidstone - Larkfield" at bounding box center [408, 268] width 31 height 15
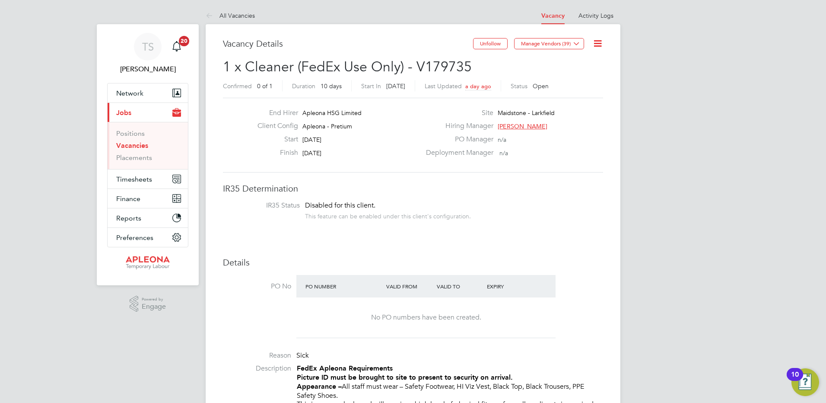
click at [599, 46] on icon at bounding box center [597, 43] width 11 height 11
click at [579, 62] on li "Edit Vacancy e" at bounding box center [577, 64] width 50 height 12
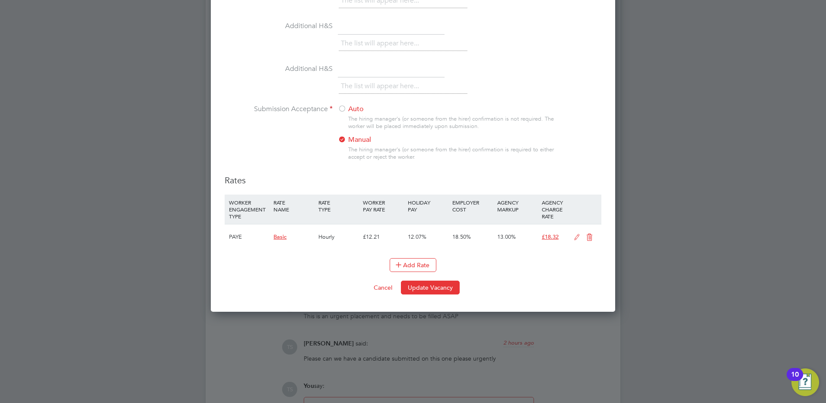
scroll to position [864, 0]
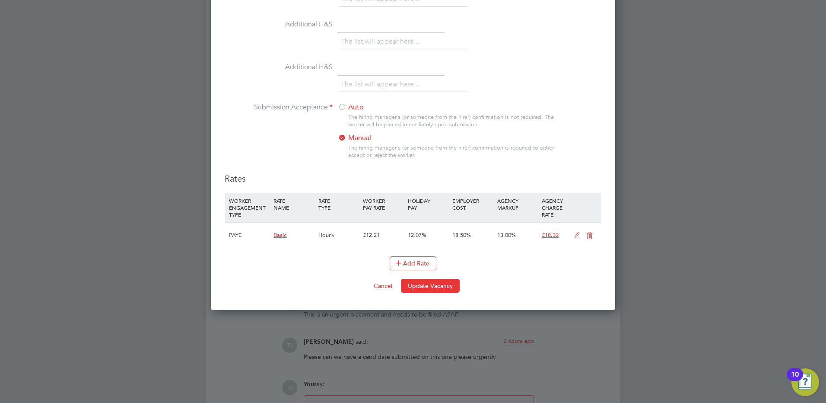
click at [589, 239] on icon at bounding box center [589, 235] width 11 height 7
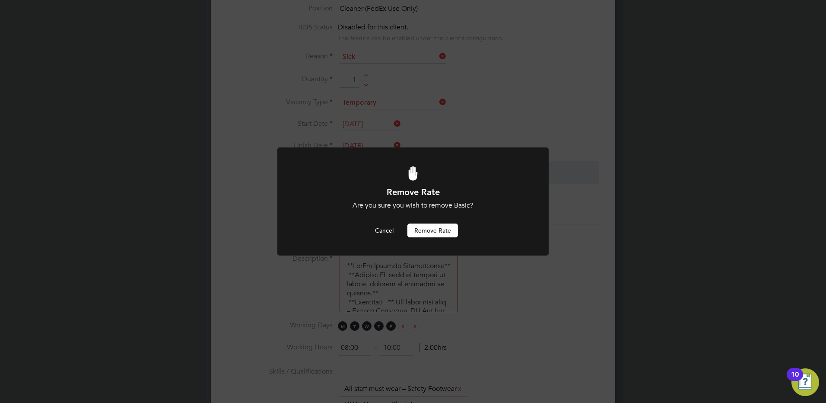
click at [435, 236] on button "Remove rate" at bounding box center [432, 230] width 51 height 14
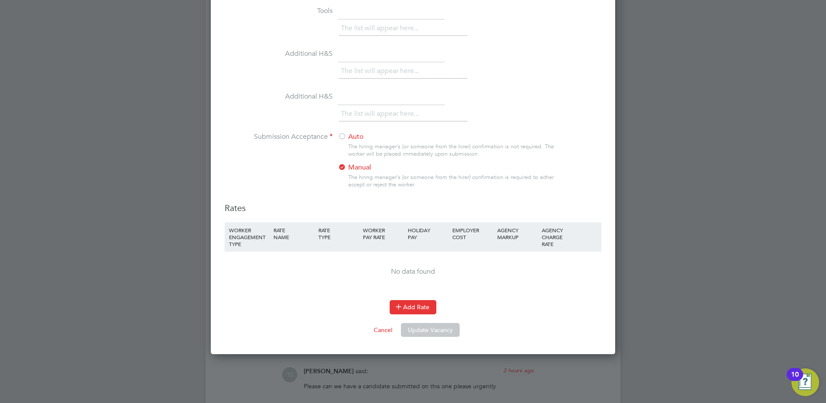
click at [410, 314] on button "Add Rate" at bounding box center [413, 307] width 47 height 14
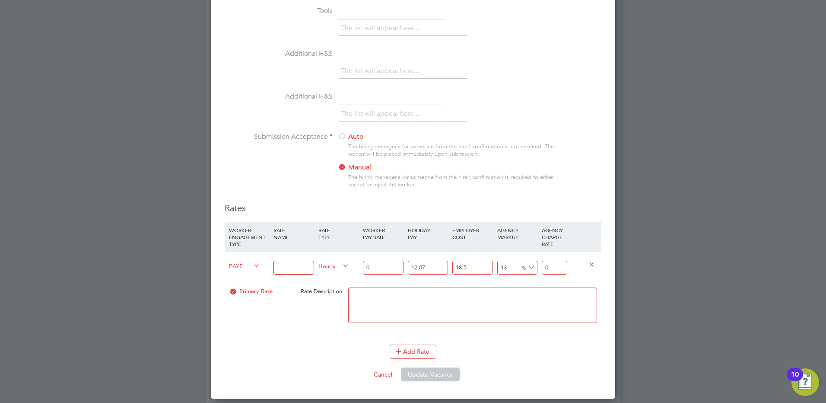
drag, startPoint x: 369, startPoint y: 291, endPoint x: 336, endPoint y: 291, distance: 33.7
click at [336, 283] on div "PAYE Hourly 0 12.07 n/a 18.5 n/a 13 0 % 0" at bounding box center [413, 267] width 377 height 32
type input "1"
type input "1.500673335"
type input "13"
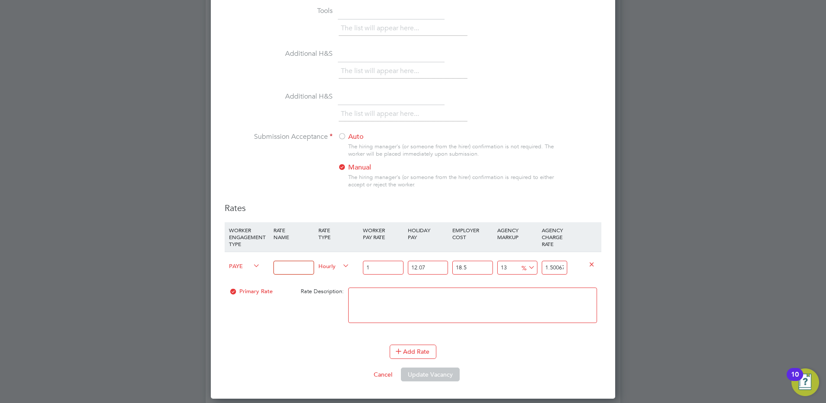
type input "19.508753355"
type input "13.2"
type input "19.808888022"
type input "13.21"
type input "19.82389475535"
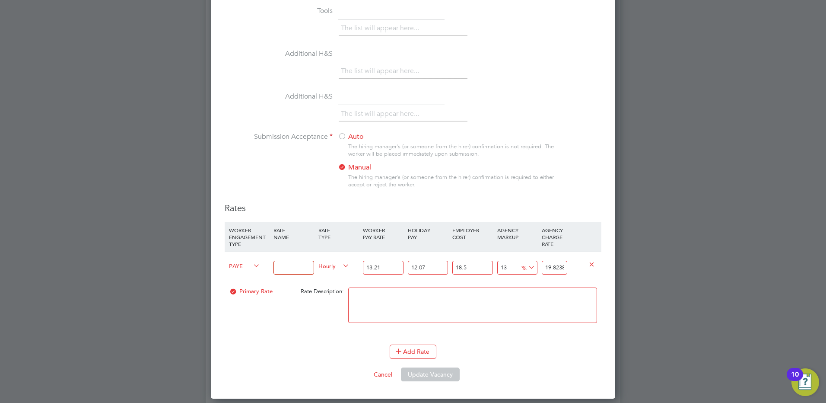
type input "13.21"
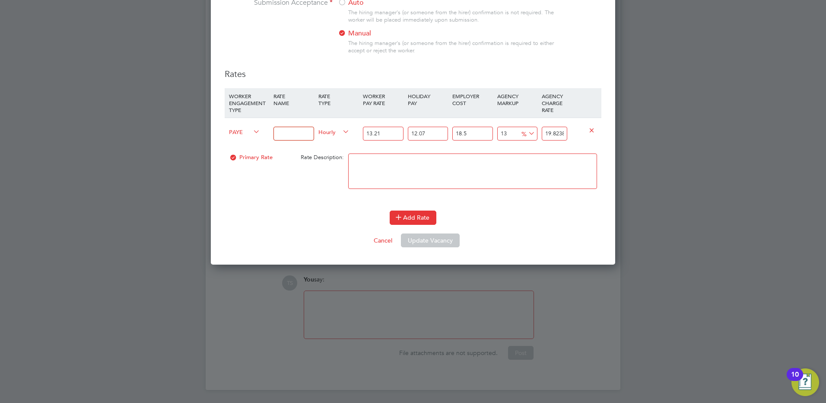
click at [410, 224] on button "Add Rate" at bounding box center [413, 217] width 47 height 14
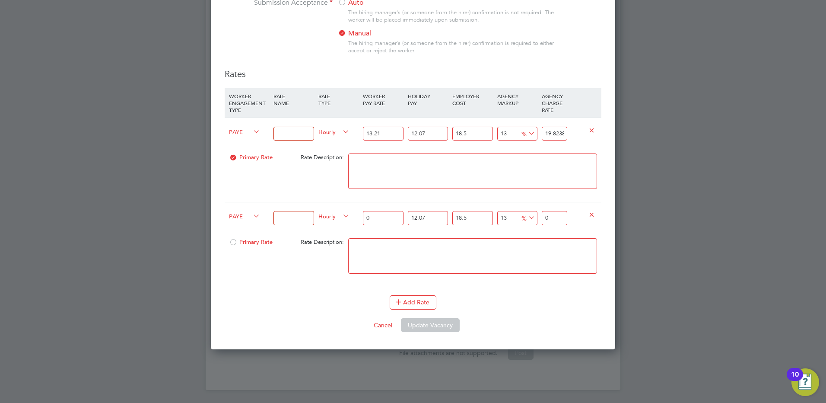
click at [297, 141] on input at bounding box center [294, 134] width 40 height 14
type input "New"
click at [590, 217] on icon at bounding box center [592, 214] width 6 height 6
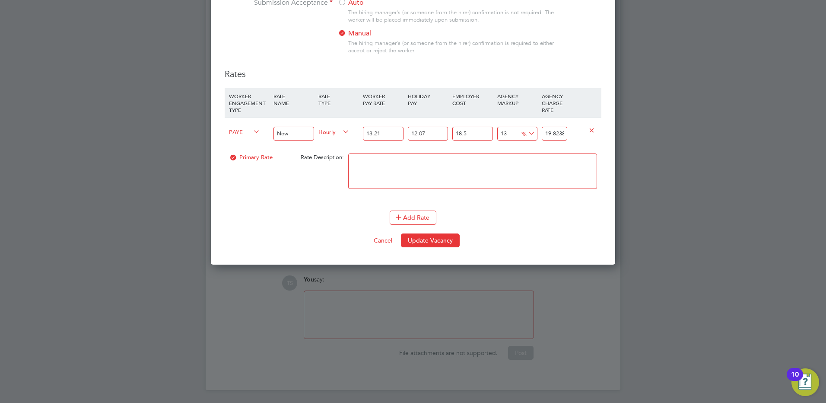
scroll to position [1226, 405]
click at [432, 247] on button "Update Vacancy" at bounding box center [430, 240] width 59 height 14
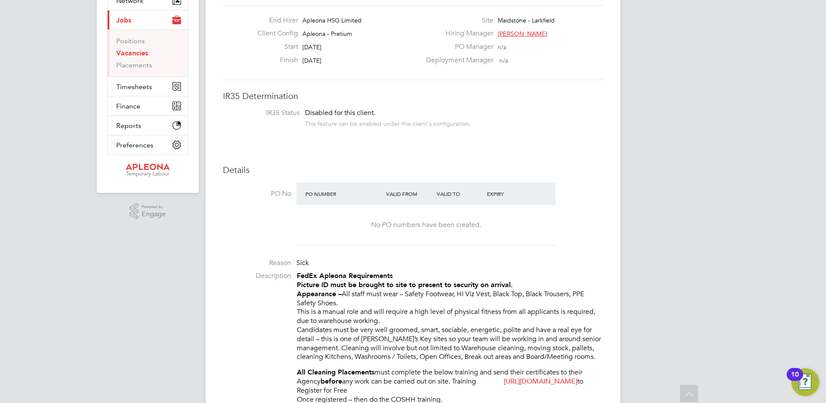
scroll to position [0, 0]
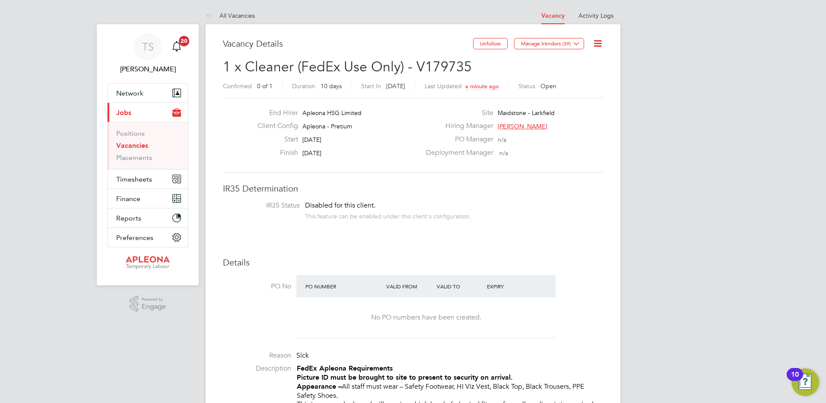
click at [131, 145] on link "Vacancies" at bounding box center [132, 145] width 32 height 8
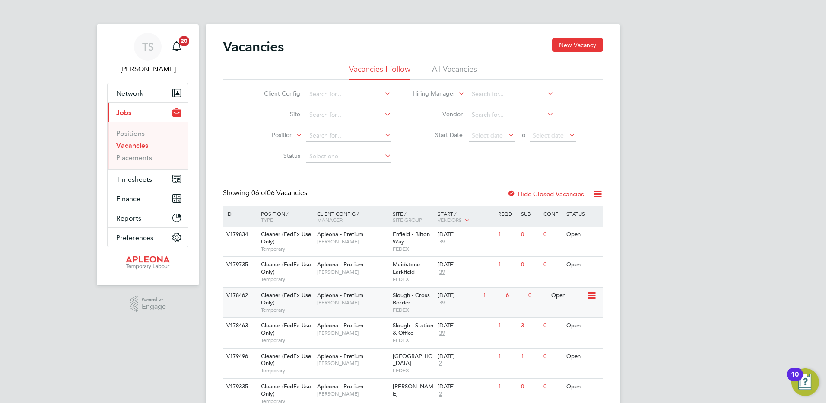
click at [403, 302] on span "Slough - Cross Border" at bounding box center [411, 298] width 37 height 15
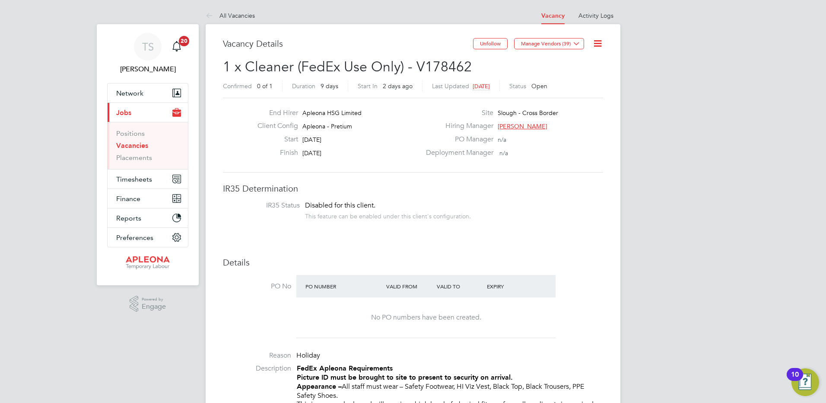
click at [127, 142] on link "Vacancies" at bounding box center [132, 145] width 32 height 8
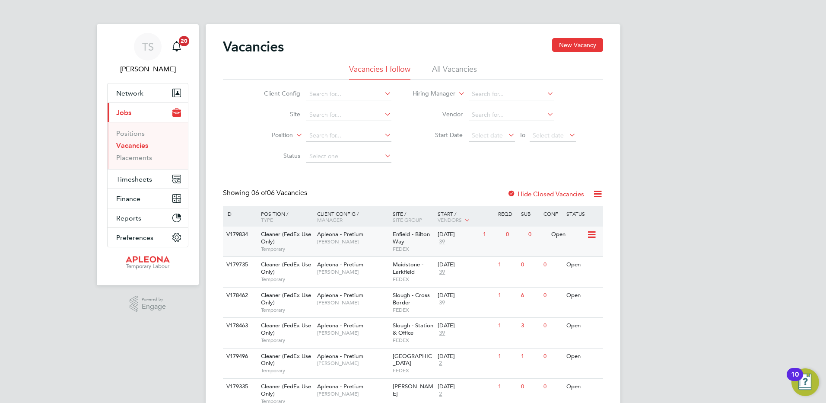
click at [377, 242] on span "[PERSON_NAME]" at bounding box center [352, 241] width 71 height 7
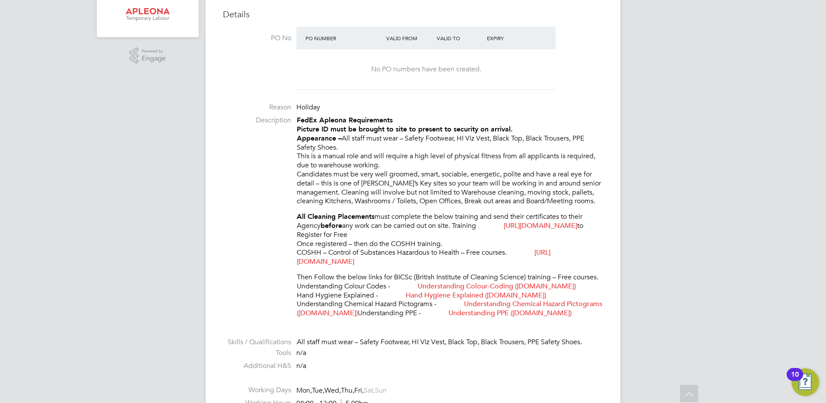
scroll to position [346, 0]
